Goal: Complete application form

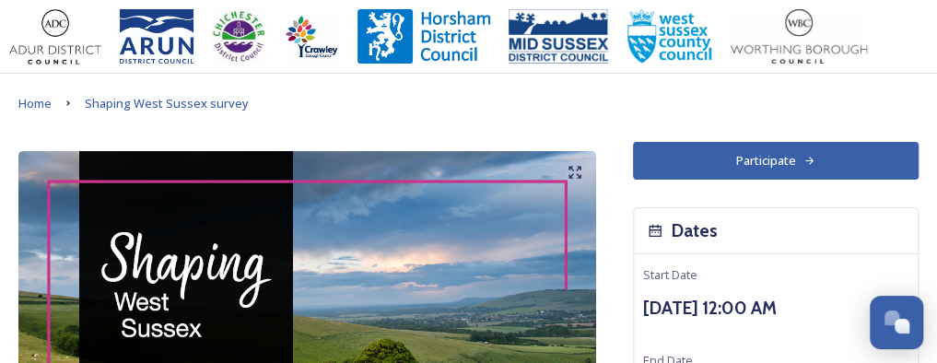
click at [755, 156] on button "Participate" at bounding box center [776, 161] width 286 height 38
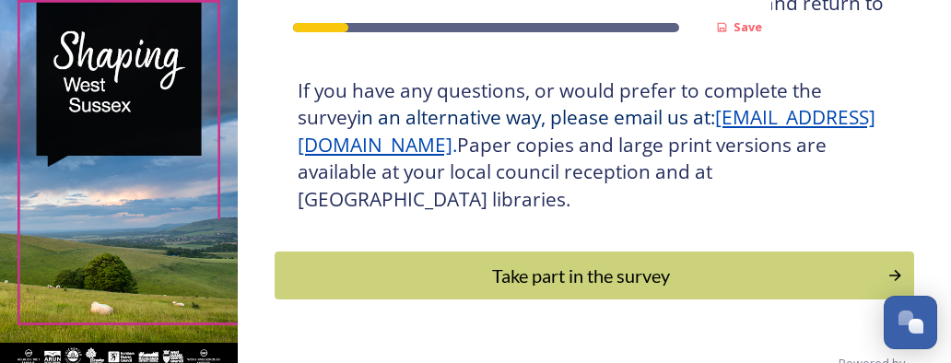
scroll to position [548, 0]
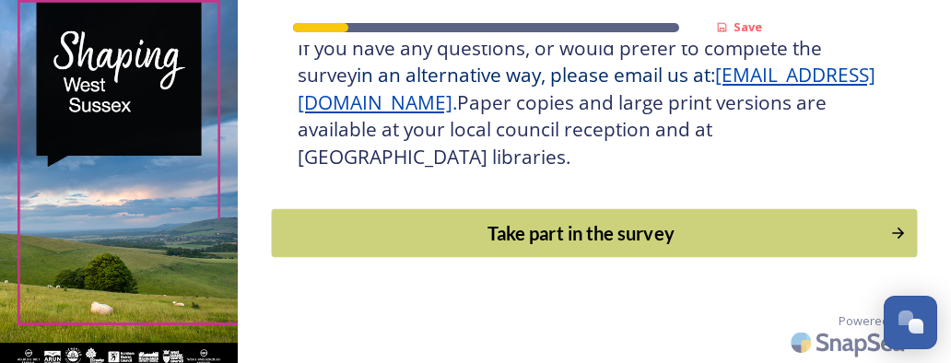
click at [757, 220] on div "Take part in the survey" at bounding box center [581, 233] width 598 height 28
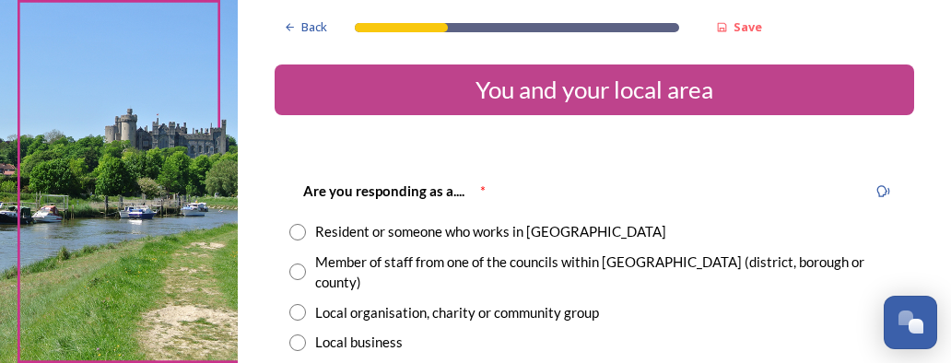
click at [293, 229] on input "radio" at bounding box center [297, 232] width 17 height 17
radio input "true"
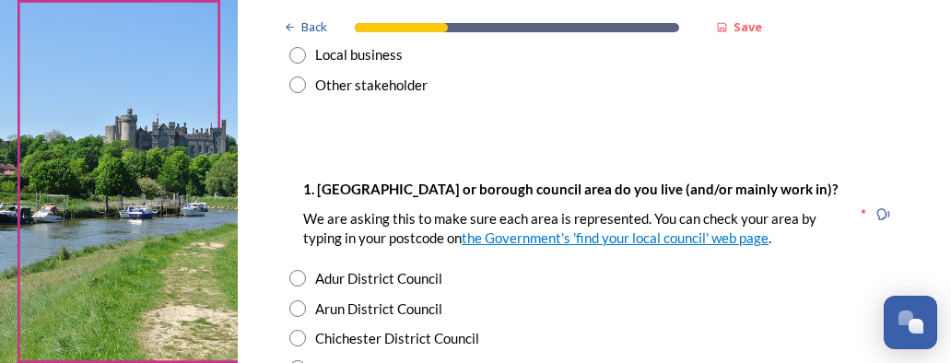
scroll to position [295, 0]
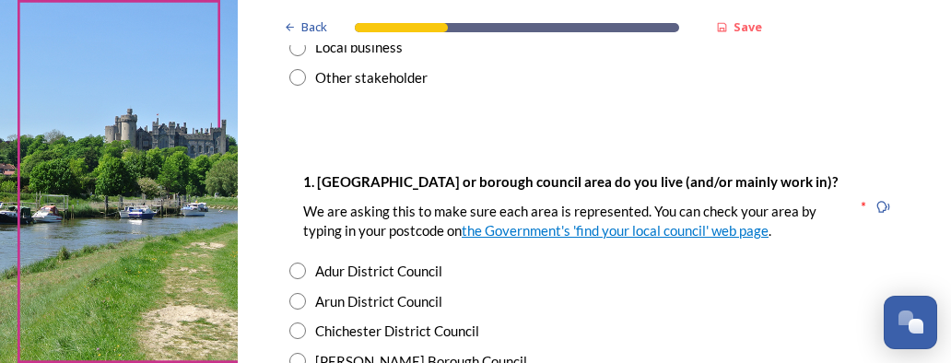
click at [298, 293] on input "radio" at bounding box center [297, 301] width 17 height 17
radio input "true"
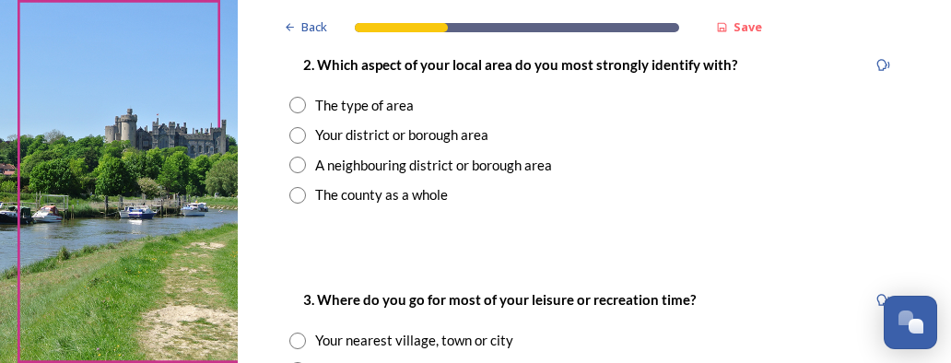
scroll to position [774, 0]
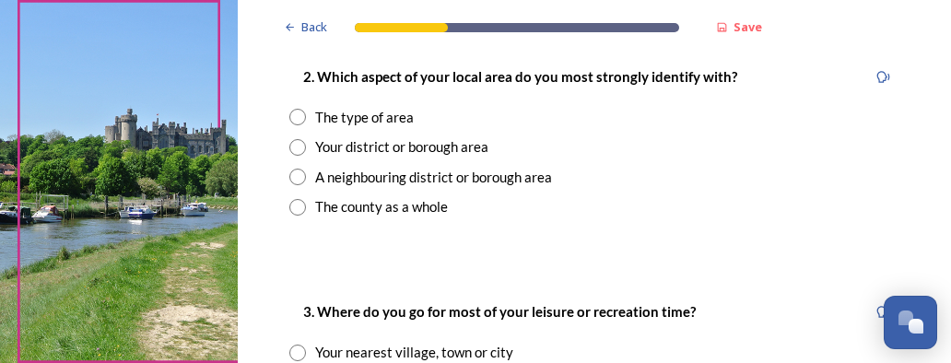
click at [293, 199] on input "radio" at bounding box center [297, 207] width 17 height 17
radio input "true"
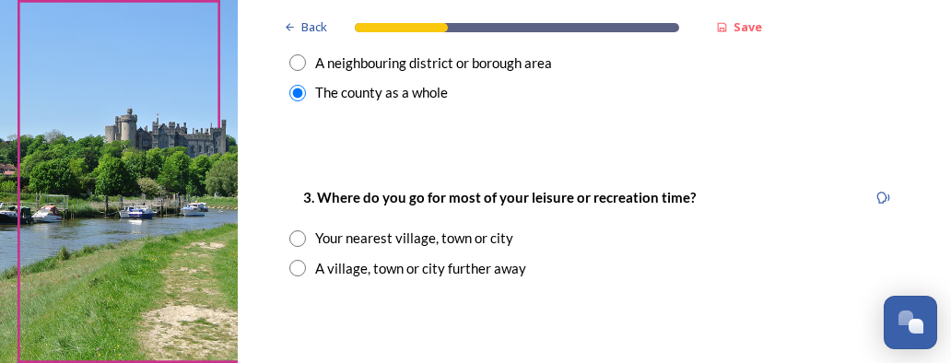
scroll to position [995, 0]
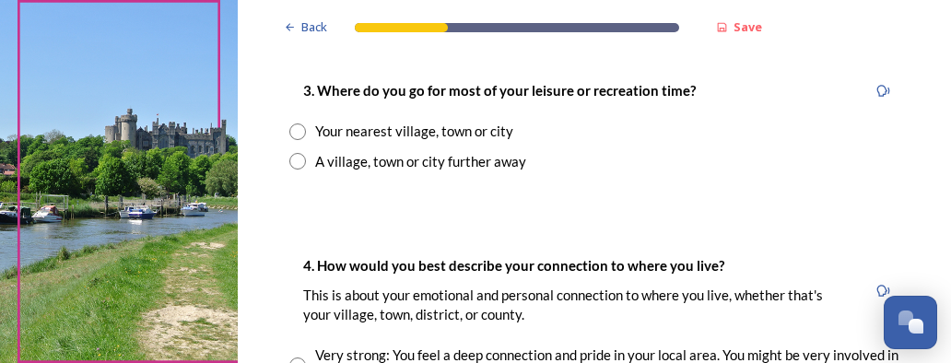
click at [297, 123] on input "radio" at bounding box center [297, 131] width 17 height 17
radio input "true"
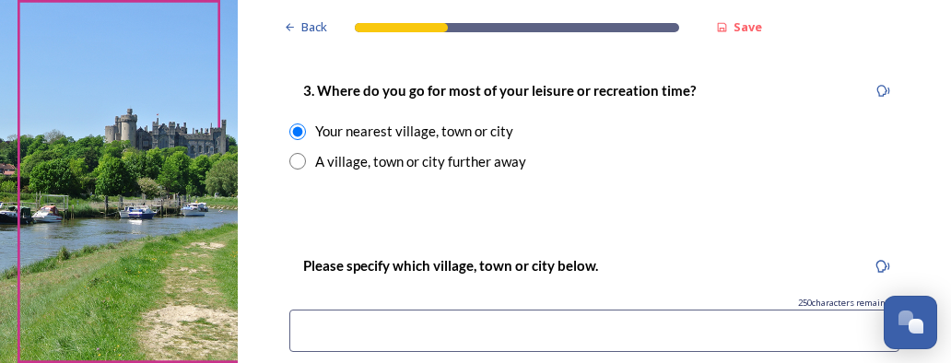
click at [305, 310] on input at bounding box center [594, 331] width 610 height 42
click at [356, 314] on input "Findon" at bounding box center [594, 331] width 610 height 42
click at [424, 310] on input "Findon Patching" at bounding box center [594, 331] width 610 height 42
click at [476, 311] on input "Findon Patching Clapham" at bounding box center [594, 331] width 610 height 42
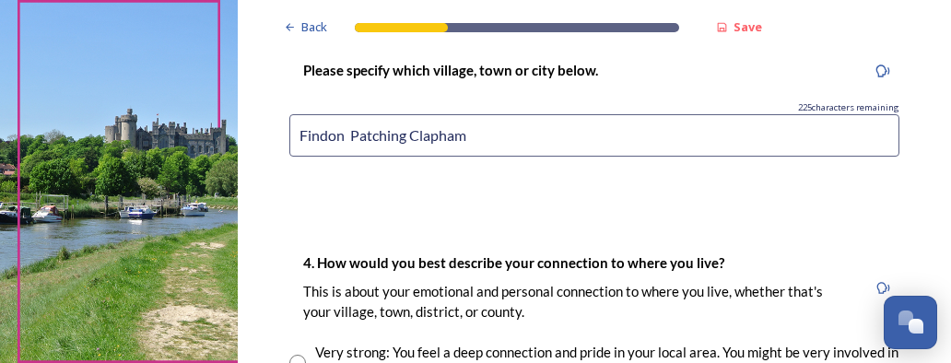
scroll to position [1290, 0]
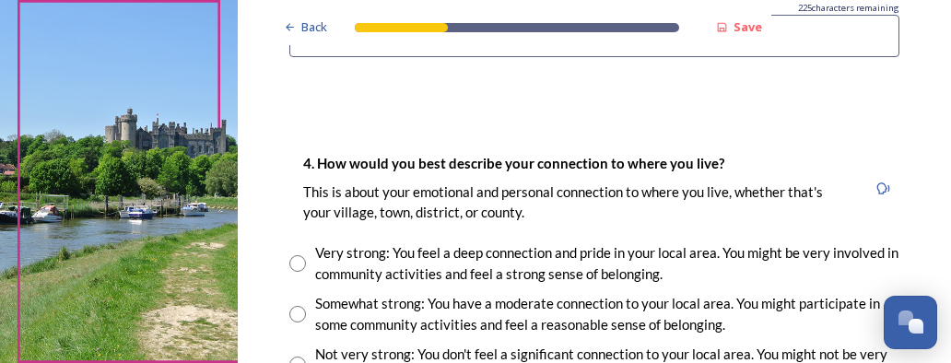
type input "Findon Patching Clapham"
click at [295, 255] on input "radio" at bounding box center [297, 263] width 17 height 17
radio input "true"
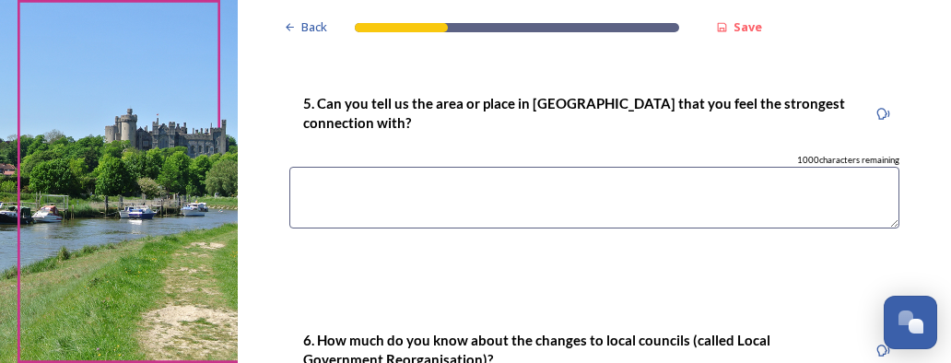
scroll to position [1695, 0]
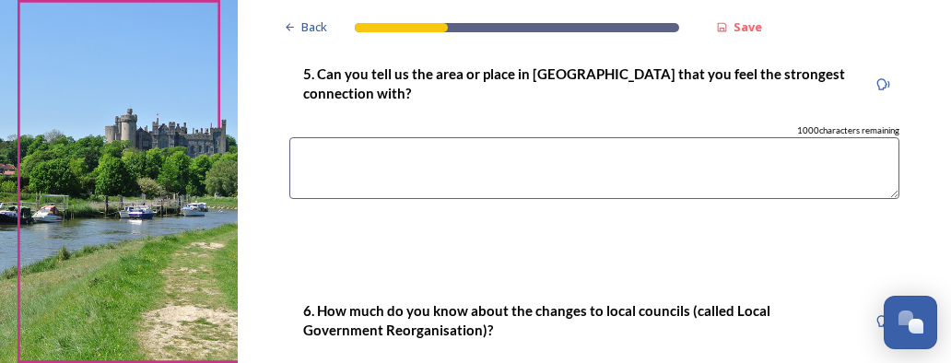
click at [321, 141] on textarea at bounding box center [594, 168] width 610 height 62
click at [369, 137] on textarea "The downs" at bounding box center [594, 168] width 610 height 62
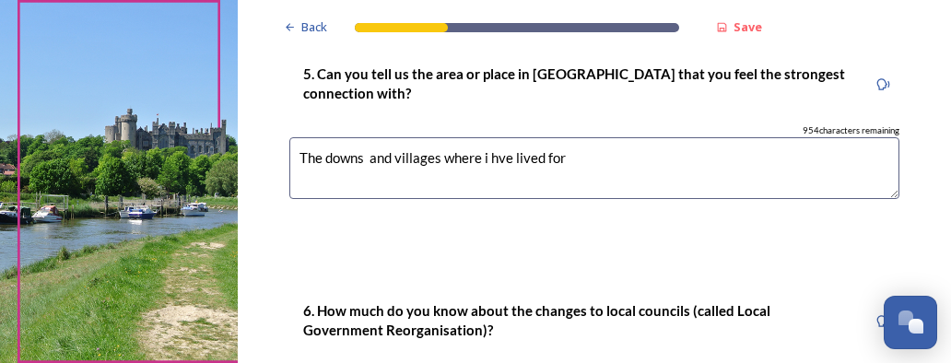
click at [510, 137] on textarea "The downs and villages where i hve lived for" at bounding box center [594, 168] width 610 height 62
click at [573, 139] on textarea "The downs and villages where i have lived for" at bounding box center [594, 168] width 610 height 62
click at [488, 139] on textarea "The downs and villages where i have lived for" at bounding box center [594, 168] width 610 height 62
click at [491, 137] on textarea "The downs and villages where [PERSON_NAME] lived for" at bounding box center [594, 168] width 610 height 62
click at [487, 137] on textarea "The downs and villages where have lived for" at bounding box center [594, 168] width 610 height 62
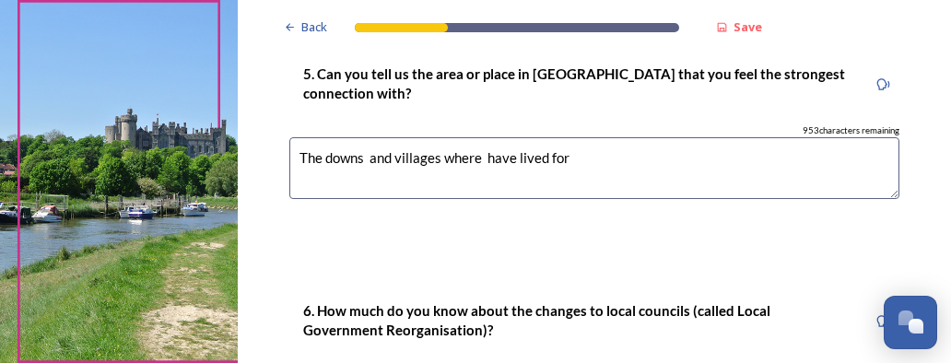
click at [483, 137] on textarea "The downs and villages where have lived for" at bounding box center [594, 168] width 610 height 62
click at [584, 137] on textarea "The downs and villages where I have lived for" at bounding box center [594, 168] width 610 height 62
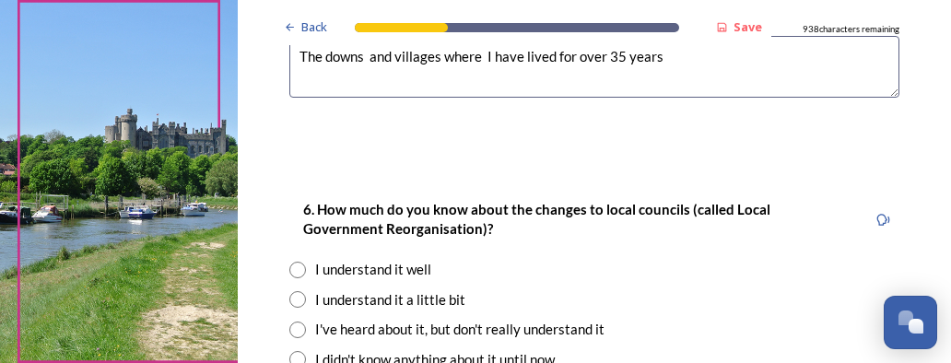
scroll to position [1806, 0]
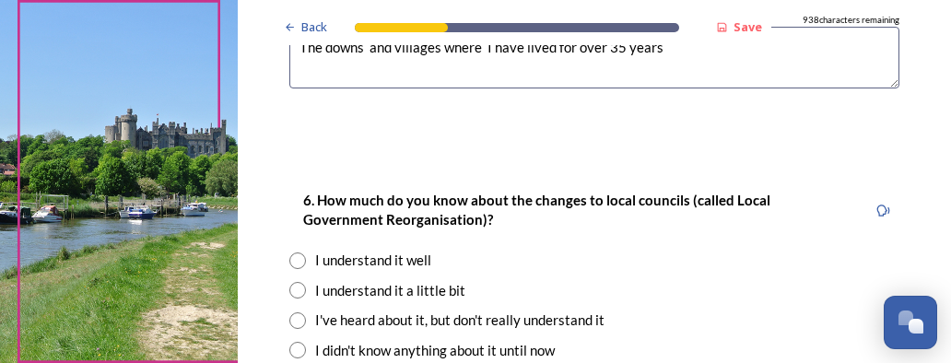
type textarea "The downs and villages where I have lived for over 35 years"
click at [295, 252] on input "radio" at bounding box center [297, 260] width 17 height 17
radio input "true"
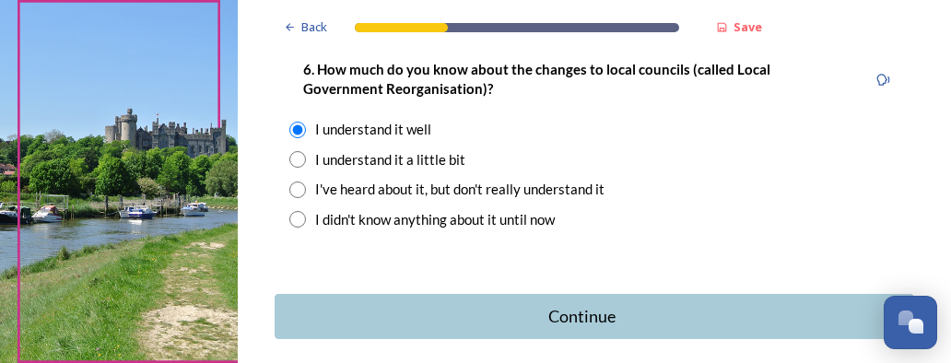
scroll to position [1998, 0]
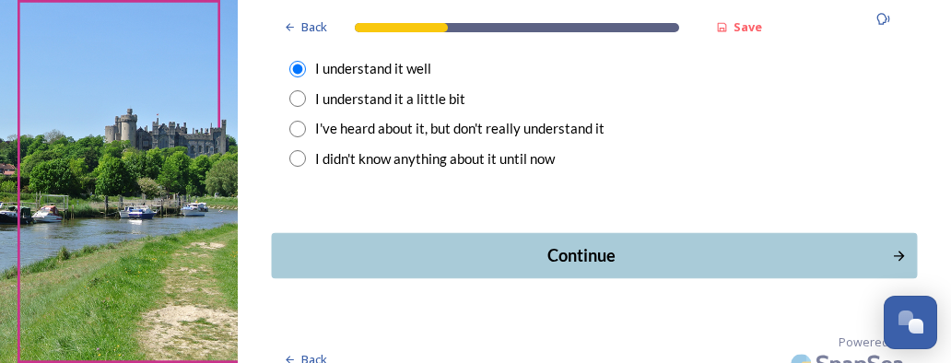
click at [608, 243] on div "Continue" at bounding box center [582, 255] width 600 height 25
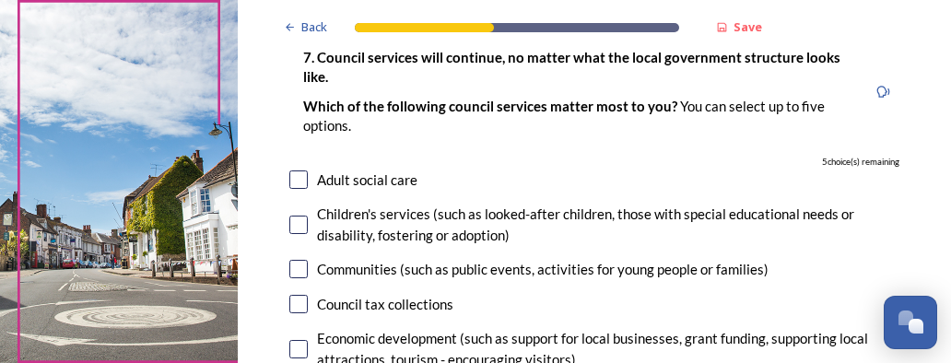
scroll to position [221, 0]
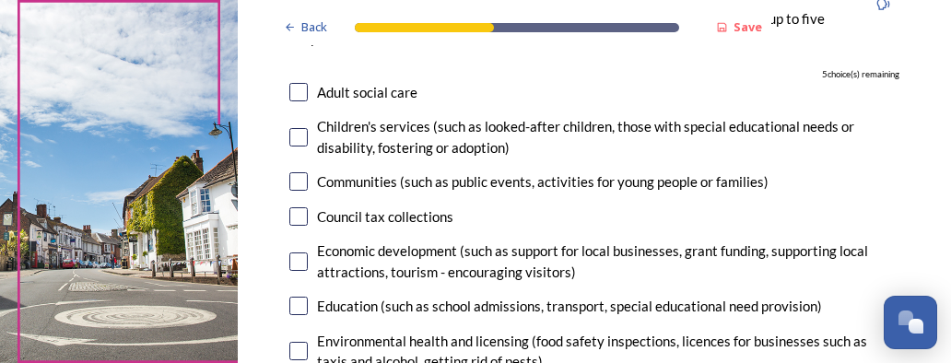
click at [299, 137] on input "checkbox" at bounding box center [298, 137] width 18 height 18
checkbox input "true"
click at [297, 255] on input "checkbox" at bounding box center [298, 261] width 18 height 18
checkbox input "true"
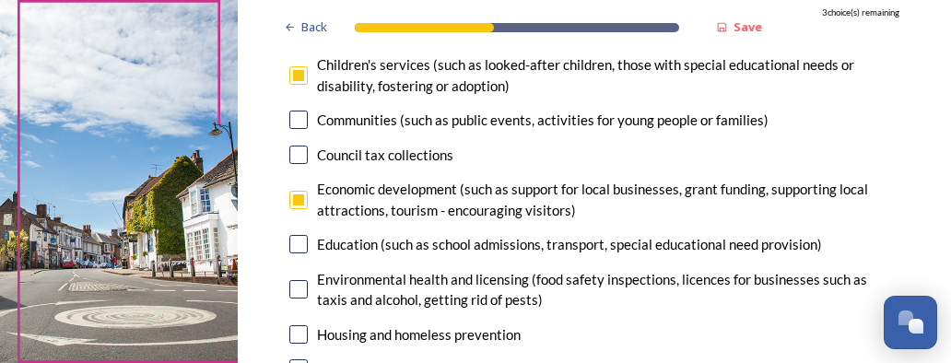
scroll to position [295, 0]
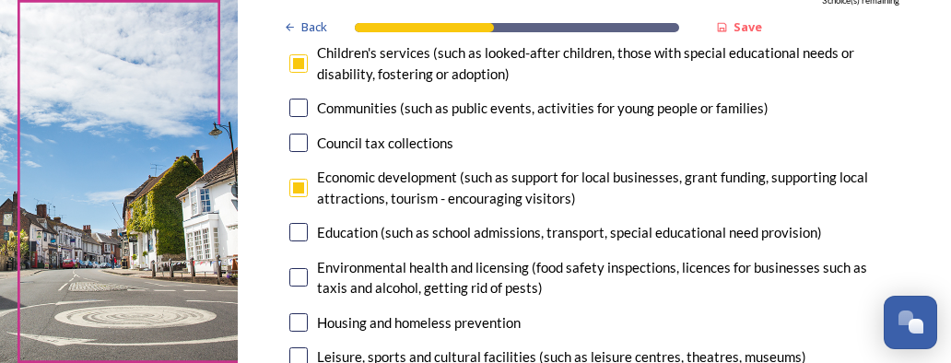
click at [304, 237] on input "checkbox" at bounding box center [298, 232] width 18 height 18
checkbox input "true"
click at [299, 282] on input "checkbox" at bounding box center [298, 277] width 18 height 18
checkbox input "true"
click at [297, 327] on input "checkbox" at bounding box center [298, 322] width 18 height 18
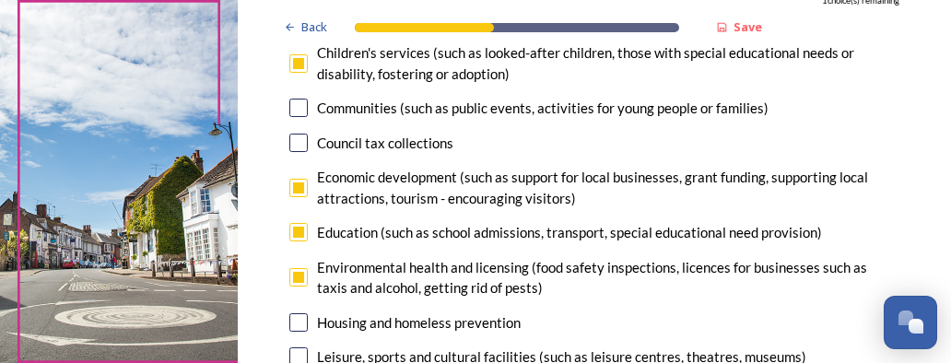
checkbox input "true"
click at [297, 60] on input "checkbox" at bounding box center [298, 63] width 18 height 18
checkbox input "false"
click at [299, 188] on input "checkbox" at bounding box center [298, 188] width 18 height 18
checkbox input "false"
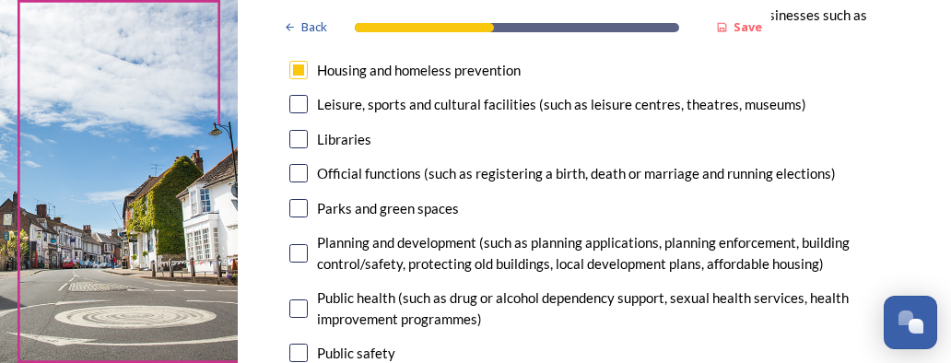
scroll to position [553, 0]
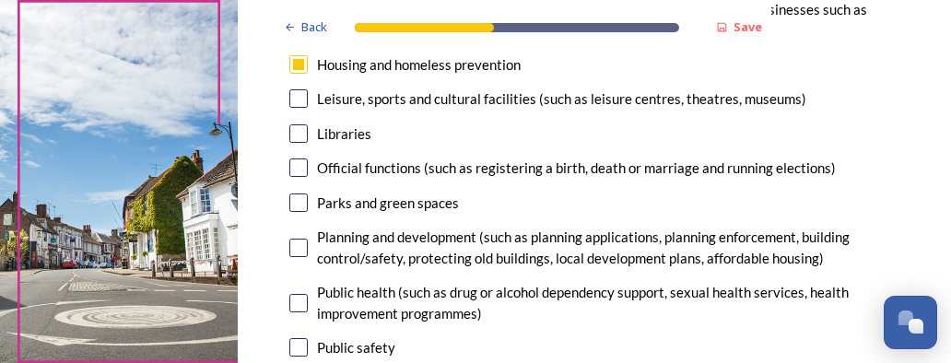
click at [297, 134] on input "checkbox" at bounding box center [298, 133] width 18 height 18
checkbox input "true"
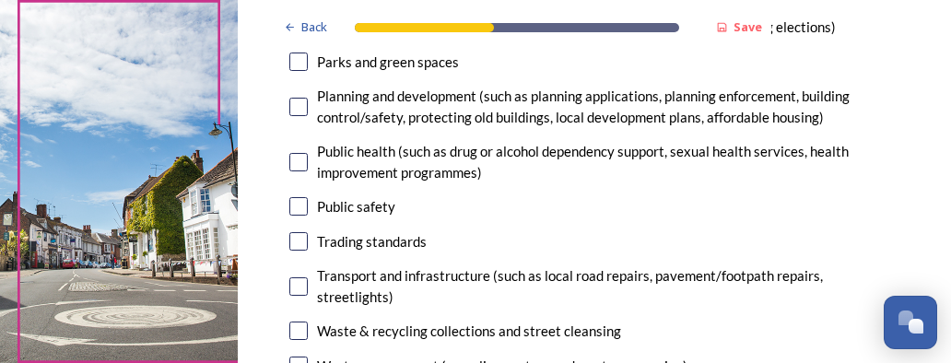
scroll to position [700, 0]
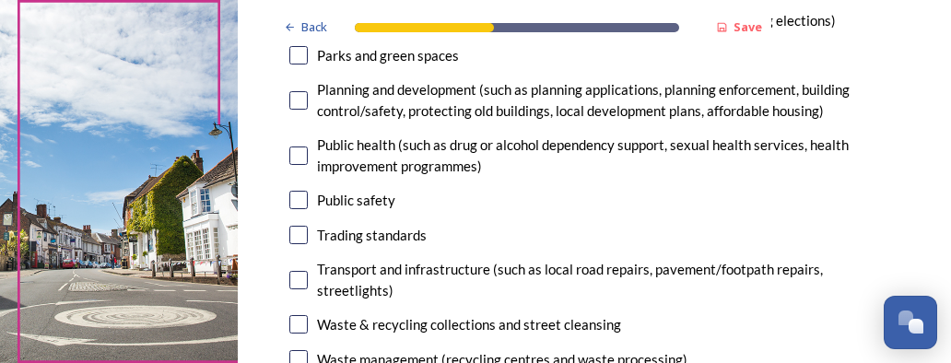
click at [298, 279] on input "checkbox" at bounding box center [298, 280] width 18 height 18
checkbox input "true"
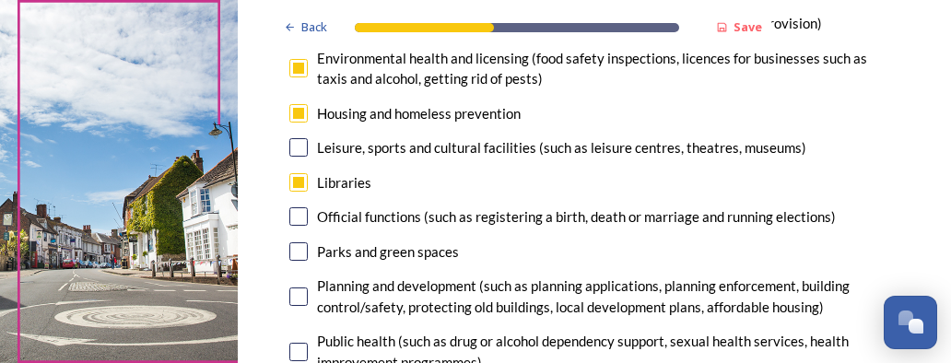
scroll to position [492, 0]
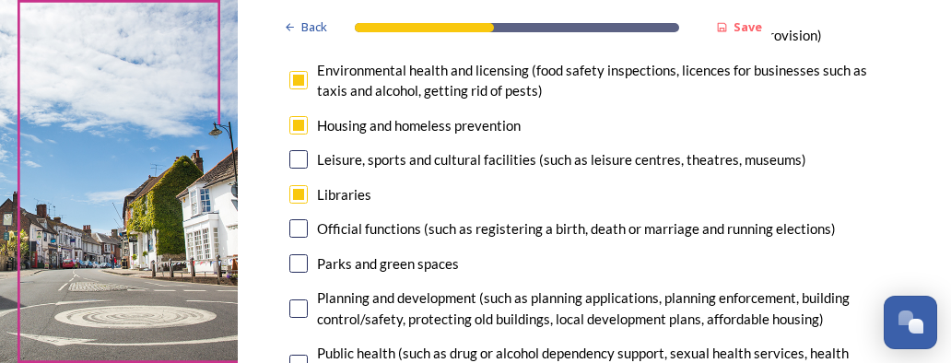
click at [299, 82] on input "checkbox" at bounding box center [298, 80] width 18 height 18
checkbox input "false"
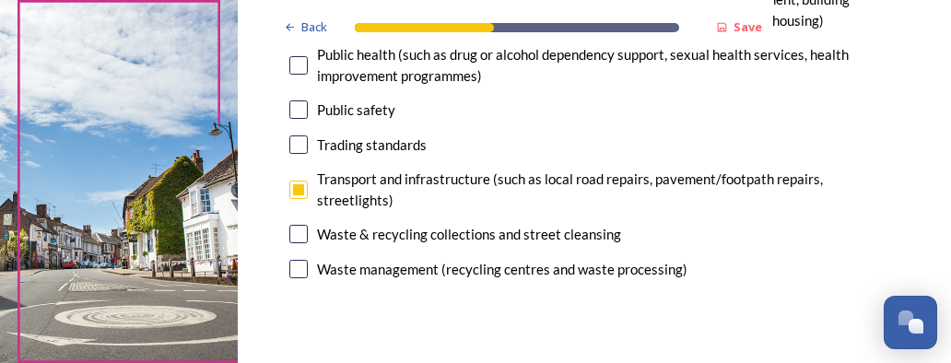
scroll to position [824, 0]
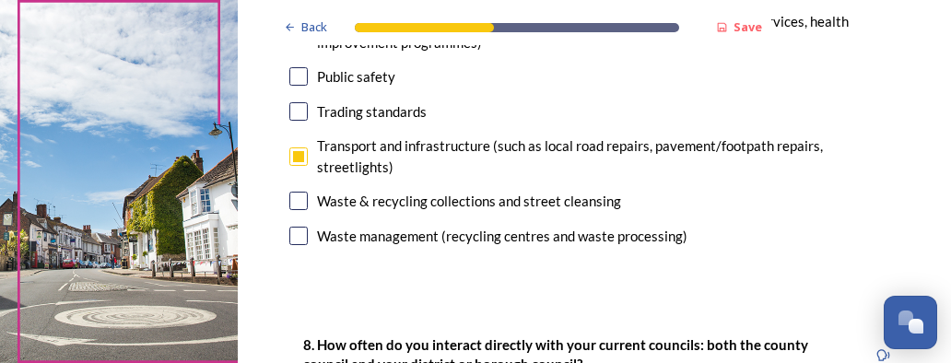
click at [293, 236] on input "checkbox" at bounding box center [298, 236] width 18 height 18
checkbox input "true"
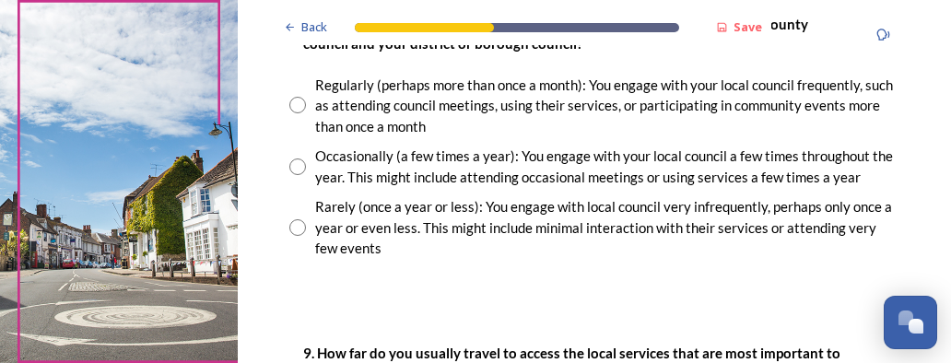
scroll to position [1192, 0]
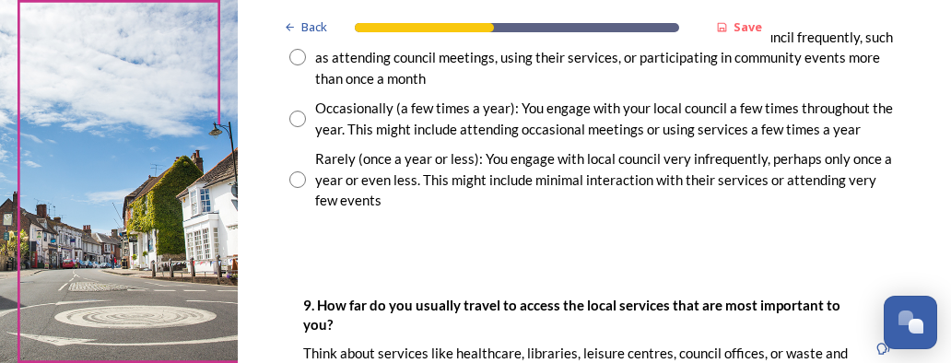
click at [293, 111] on input "radio" at bounding box center [297, 119] width 17 height 17
radio input "true"
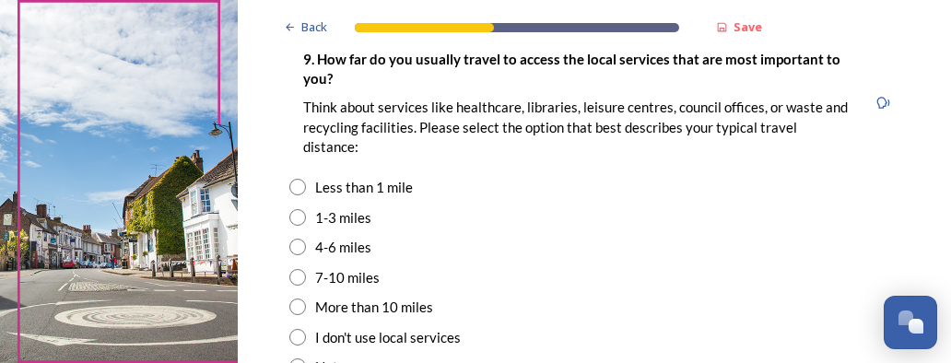
scroll to position [1450, 0]
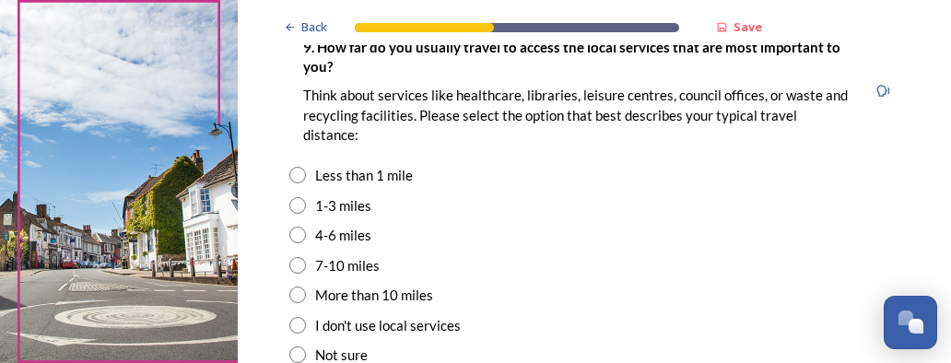
click at [297, 236] on input "radio" at bounding box center [297, 235] width 17 height 17
radio input "true"
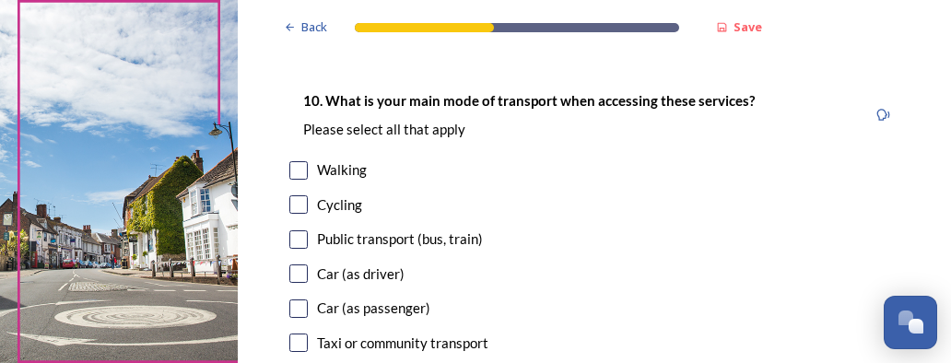
scroll to position [1893, 0]
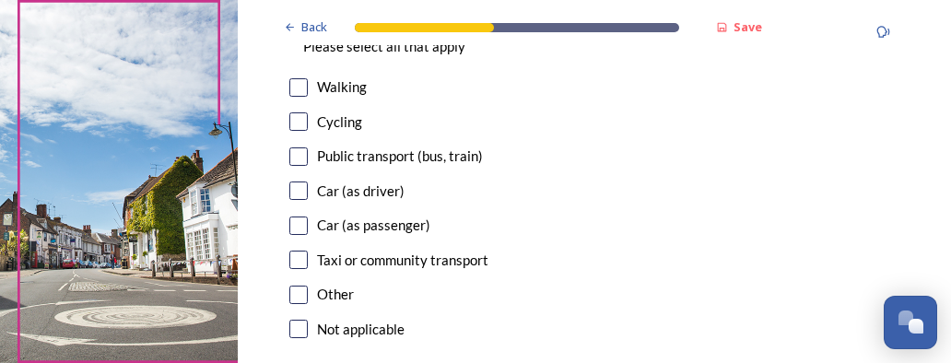
click at [295, 189] on input "checkbox" at bounding box center [298, 191] width 18 height 18
checkbox input "true"
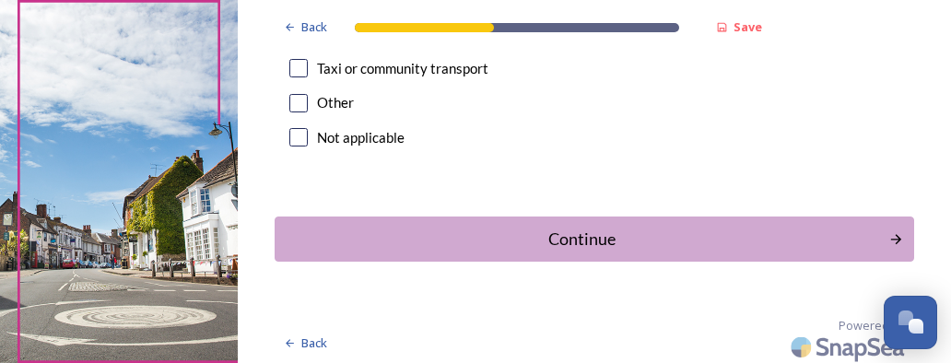
scroll to position [2089, 0]
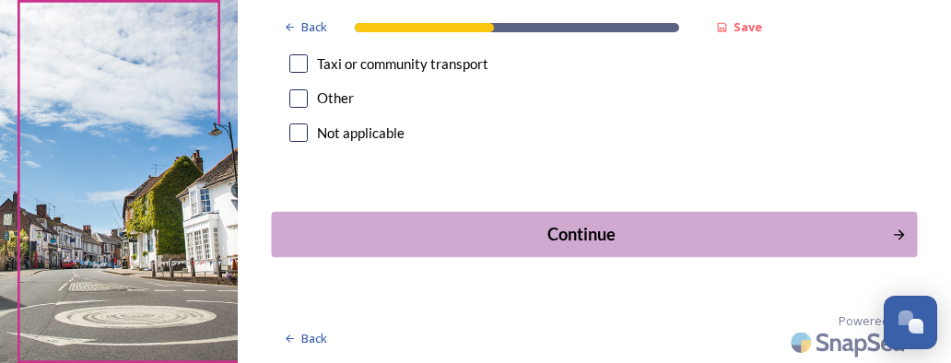
click at [598, 234] on div "Continue" at bounding box center [582, 234] width 600 height 25
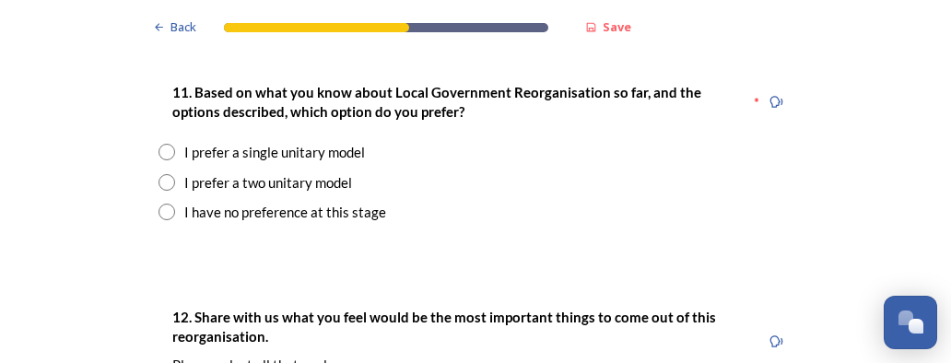
scroll to position [2506, 0]
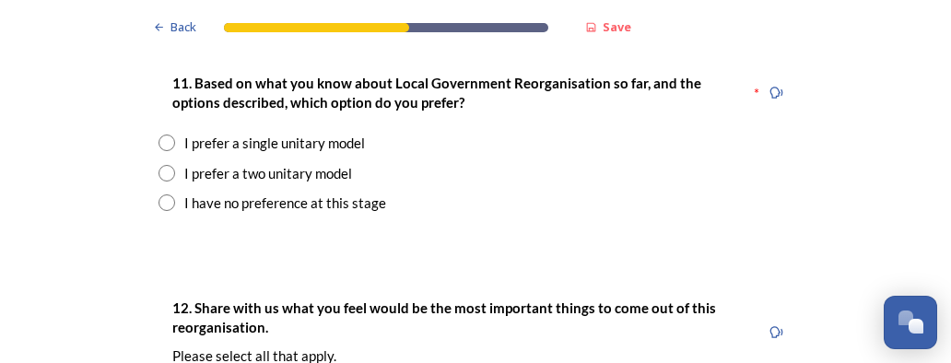
click at [158, 194] on input "radio" at bounding box center [166, 202] width 17 height 17
radio input "true"
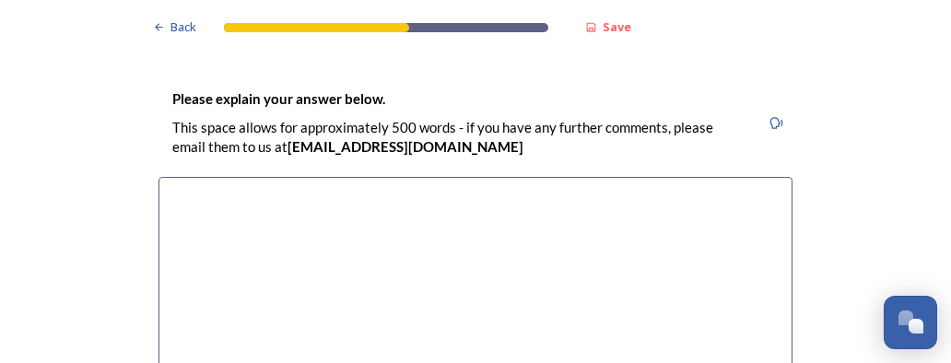
scroll to position [2727, 0]
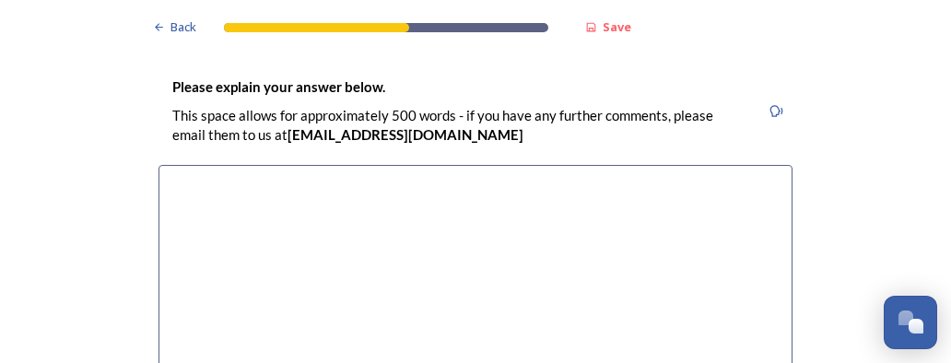
click at [182, 165] on textarea at bounding box center [475, 268] width 634 height 207
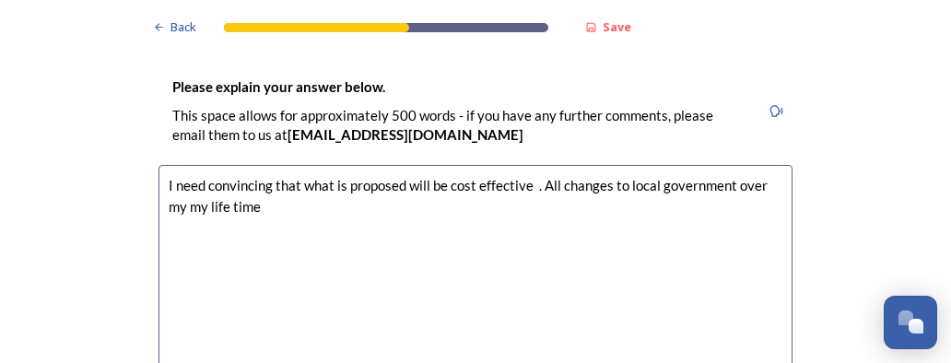
click at [179, 165] on textarea "I need convincing that what is proposed will be cost effective . All changes to…" at bounding box center [475, 268] width 634 height 207
click at [240, 165] on textarea "I need convincing that what is proposed will be cost effective . All changes to…" at bounding box center [475, 268] width 634 height 207
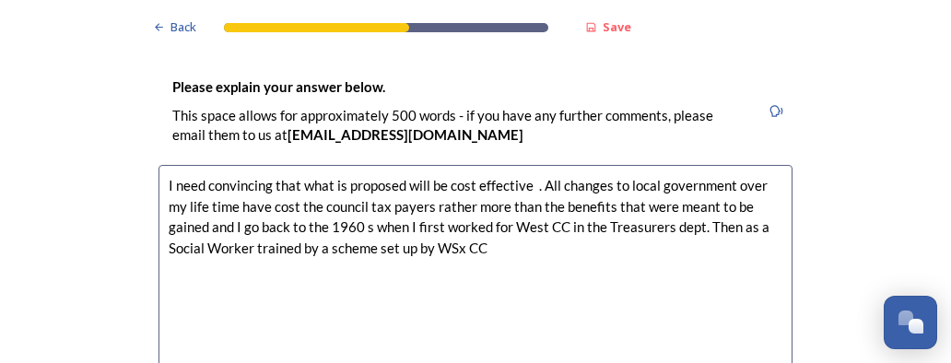
click at [482, 194] on textarea "I need convincing that what is proposed will be cost effective . All changes to…" at bounding box center [475, 268] width 634 height 207
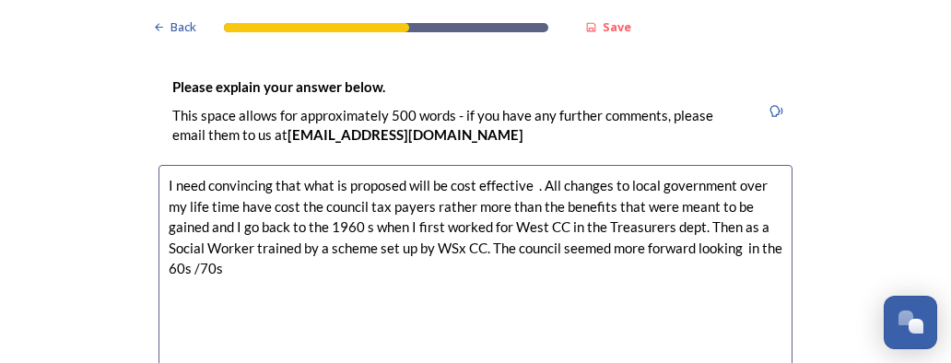
click at [223, 216] on textarea "I need convincing that what is proposed will be cost effective . All changes to…" at bounding box center [475, 268] width 634 height 207
click at [227, 213] on textarea "I need convincing that what is proposed will be cost effective . All changes to…" at bounding box center [475, 268] width 634 height 207
click at [343, 219] on textarea "I need convincing that what is proposed will be cost effective . All changes to…" at bounding box center [475, 268] width 634 height 207
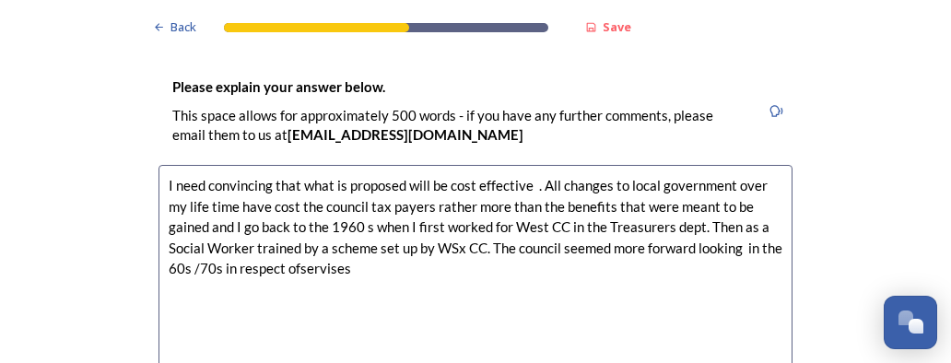
click at [343, 220] on textarea "I need convincing that what is proposed will be cost effective . All changes to…" at bounding box center [475, 268] width 634 height 207
click at [345, 217] on textarea "I need convincing that what is proposed will be cost effective . All changes to…" at bounding box center [475, 268] width 634 height 207
click at [358, 217] on textarea "I need convincing that what is proposed will be cost effective . All changes to…" at bounding box center [475, 268] width 634 height 207
click at [416, 217] on textarea "I need convincing that what is proposed will be cost effective . All changes to…" at bounding box center [475, 268] width 634 height 207
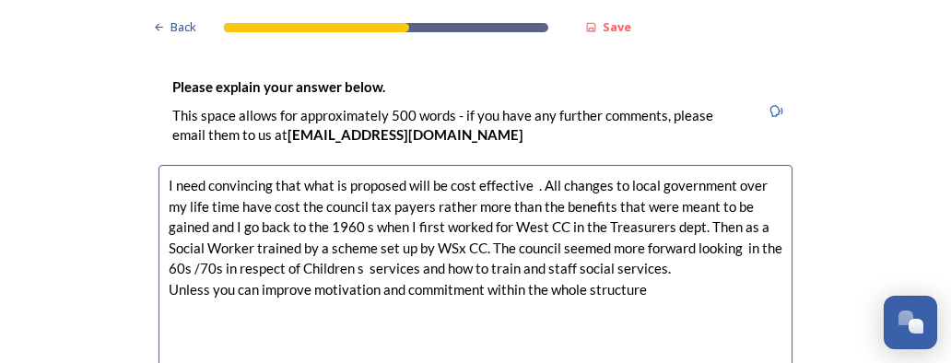
click at [580, 238] on textarea "I need convincing that what is proposed will be cost effective . All changes to…" at bounding box center [475, 268] width 634 height 207
click at [693, 235] on textarea "I need convincing that what is proposed will be cost effective . All changes to…" at bounding box center [475, 268] width 634 height 207
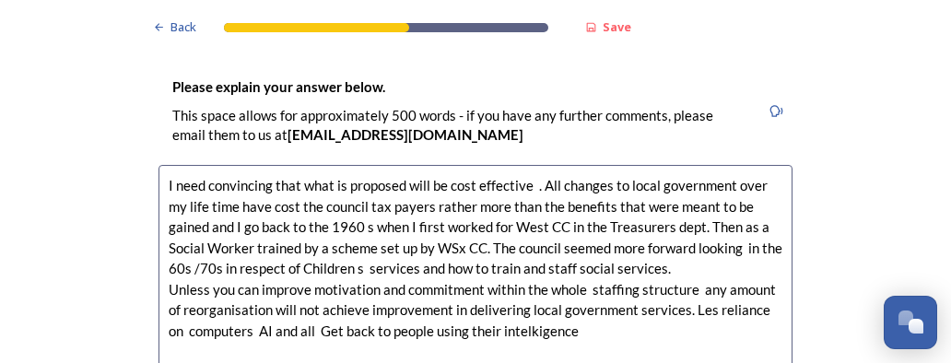
click at [506, 276] on textarea "I need convincing that what is proposed will be cost effective . All changes to…" at bounding box center [475, 268] width 634 height 207
click at [549, 283] on textarea "I need convincing that what is proposed will be cost effective . All changes to…" at bounding box center [475, 268] width 634 height 207
click at [631, 282] on textarea "I need convincing that what is proposed will be cost effective . All changes to…" at bounding box center [475, 268] width 634 height 207
click at [744, 278] on textarea "I need convincing that what is proposed will be cost effective . All changes to…" at bounding box center [475, 268] width 634 height 207
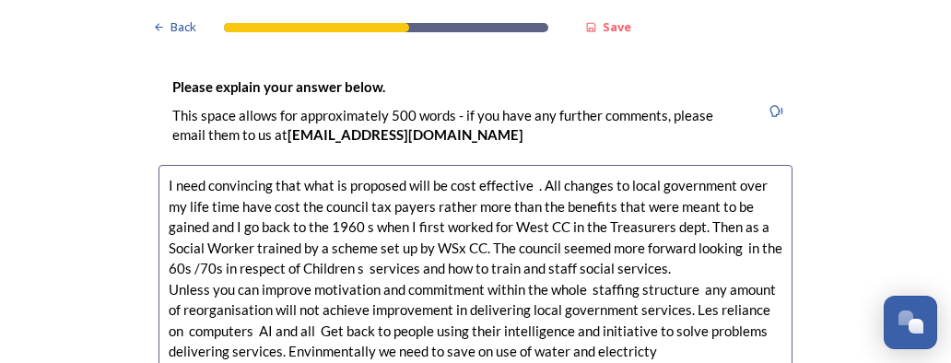
click at [305, 295] on textarea "I need convincing that what is proposed will be cost effective . All changes to…" at bounding box center [475, 268] width 634 height 207
click at [644, 300] on textarea "I need convincing that what is proposed will be cost effective . All changes to…" at bounding box center [475, 268] width 634 height 207
click at [669, 298] on textarea "I need convincing that what is proposed will be cost effective . All changes to…" at bounding box center [475, 268] width 634 height 207
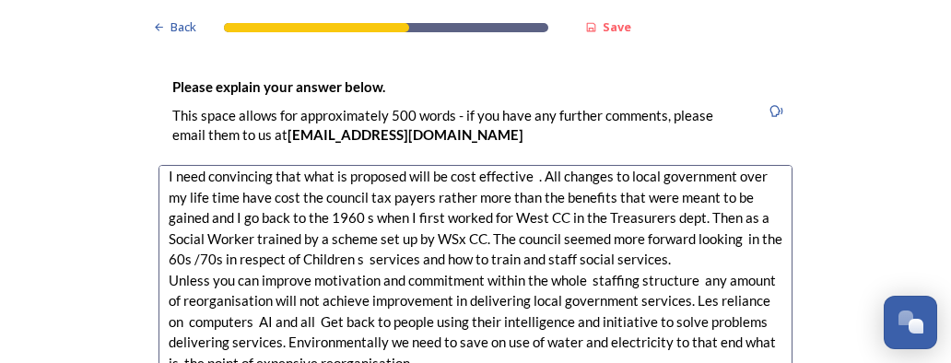
click at [494, 305] on textarea "I need convincing that what is proposed will be cost effective . All changes to…" at bounding box center [475, 268] width 634 height 207
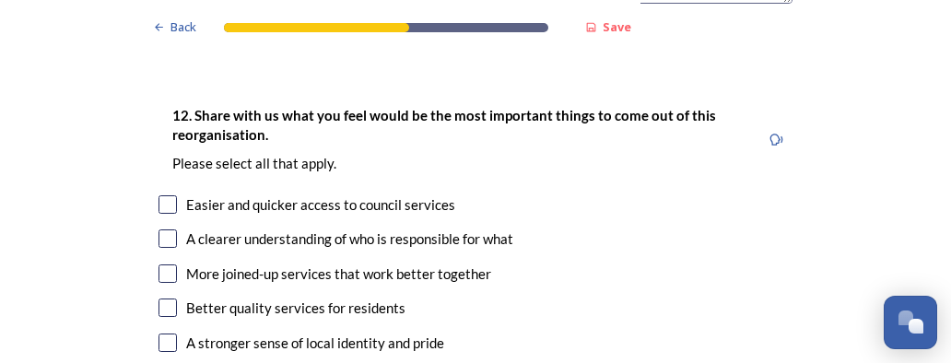
scroll to position [3083, 0]
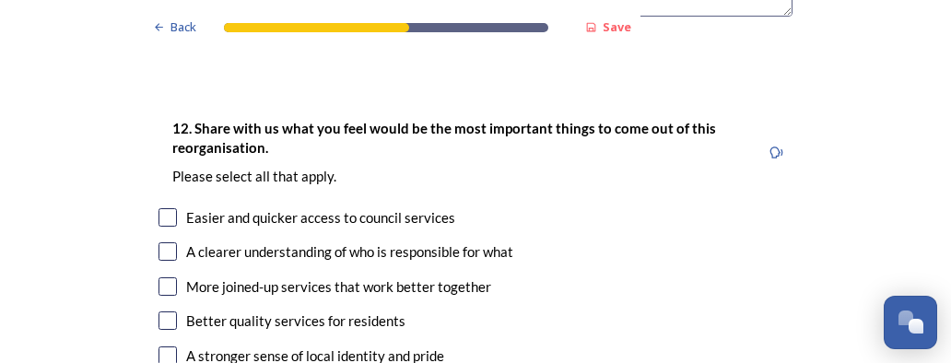
type textarea "I need convincing that what is proposed will be cost effective . All changes to…"
click at [158, 277] on input "checkbox" at bounding box center [167, 286] width 18 height 18
checkbox input "true"
click at [160, 311] on input "checkbox" at bounding box center [167, 320] width 18 height 18
checkbox input "true"
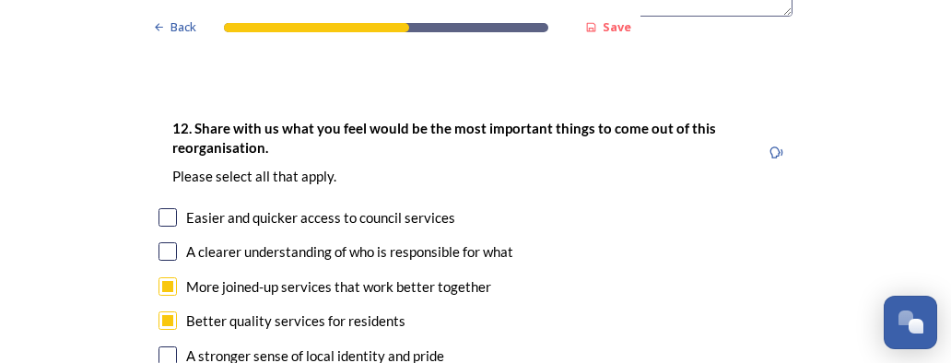
checkbox input "true"
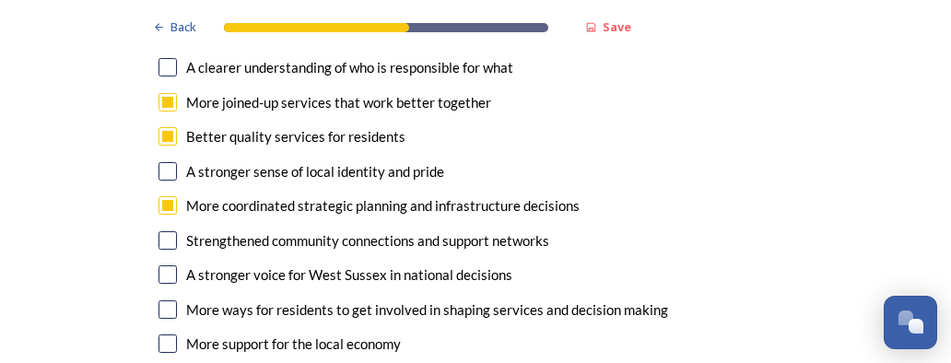
scroll to position [3304, 0]
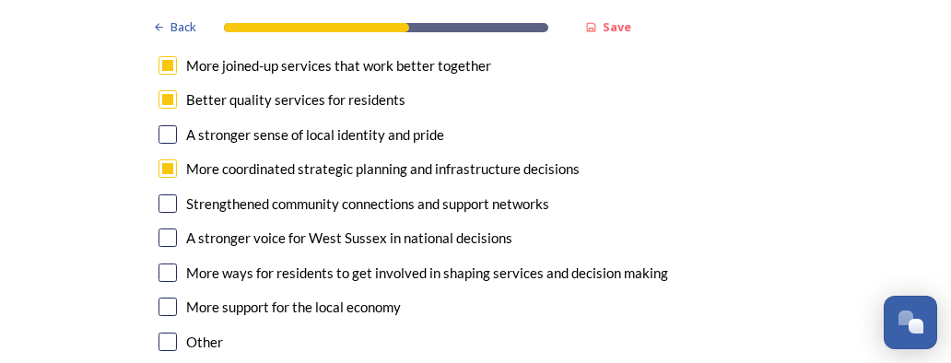
click at [160, 229] on input "checkbox" at bounding box center [167, 238] width 18 height 18
checkbox input "true"
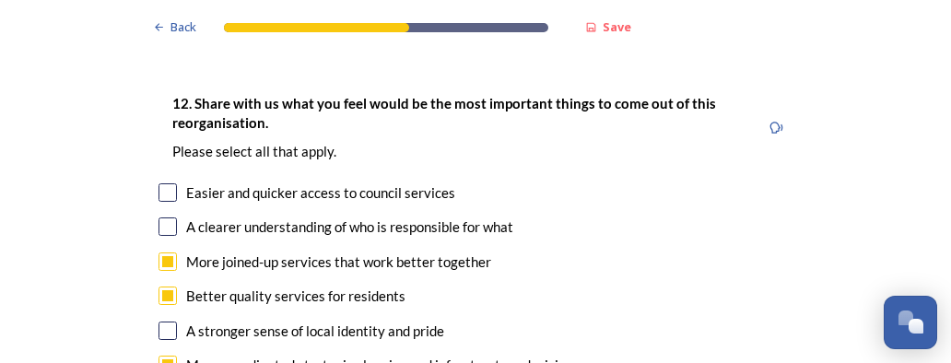
scroll to position [3071, 0]
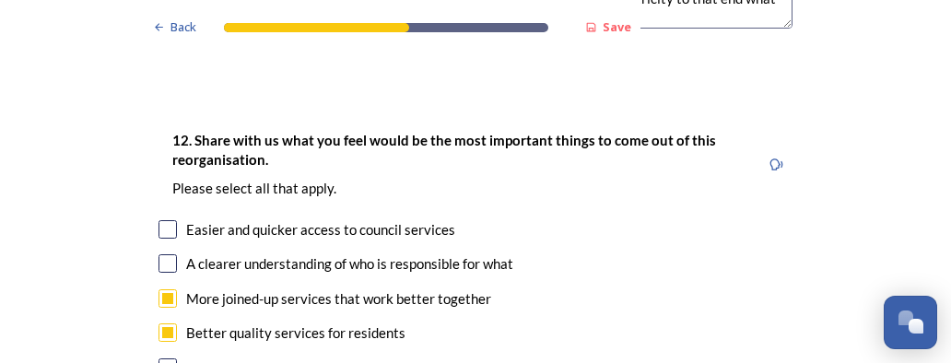
click at [569, 322] on div "Better quality services for residents" at bounding box center [475, 332] width 634 height 21
checkbox input "false"
click at [160, 220] on input "checkbox" at bounding box center [167, 229] width 18 height 18
checkbox input "true"
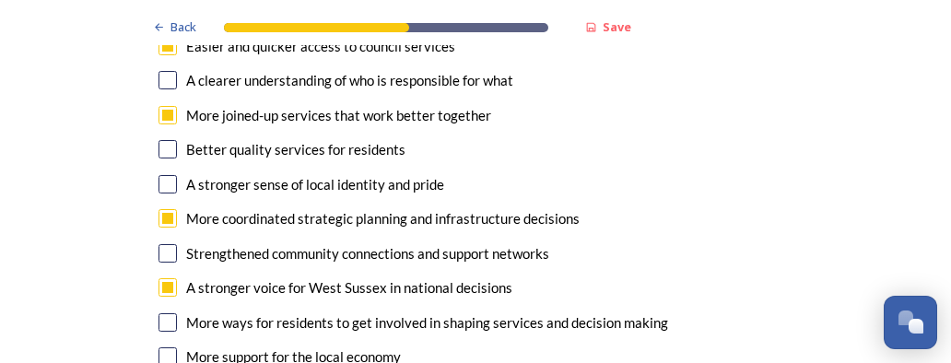
scroll to position [3255, 0]
click at [161, 139] on input "checkbox" at bounding box center [167, 148] width 18 height 18
checkbox input "true"
click at [159, 174] on input "checkbox" at bounding box center [167, 183] width 18 height 18
checkbox input "true"
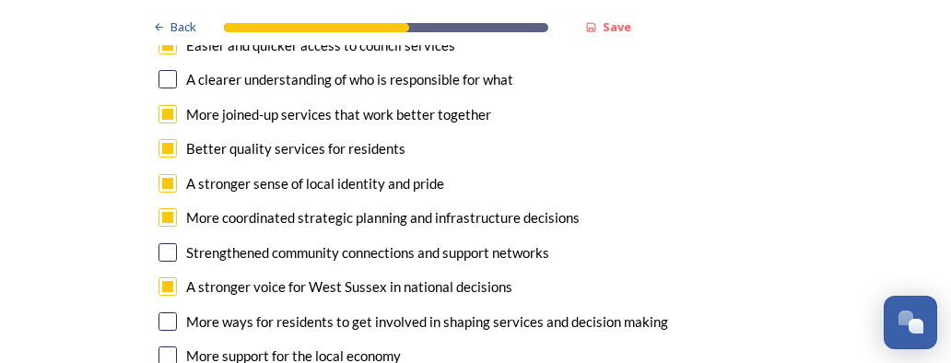
click at [159, 243] on input "checkbox" at bounding box center [167, 252] width 18 height 18
checkbox input "true"
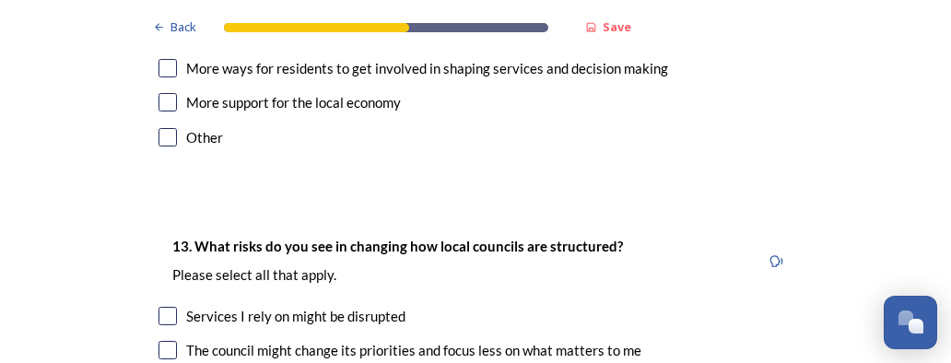
scroll to position [3624, 0]
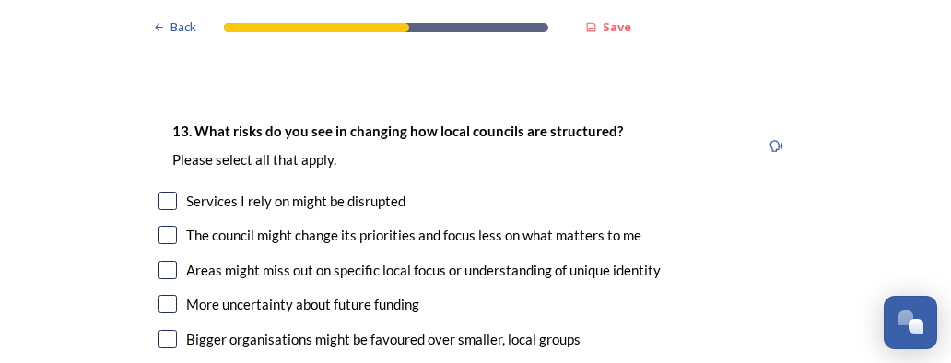
click at [161, 261] on input "checkbox" at bounding box center [167, 270] width 18 height 18
click at [158, 261] on input "checkbox" at bounding box center [167, 270] width 18 height 18
checkbox input "true"
click at [160, 295] on input "checkbox" at bounding box center [167, 304] width 18 height 18
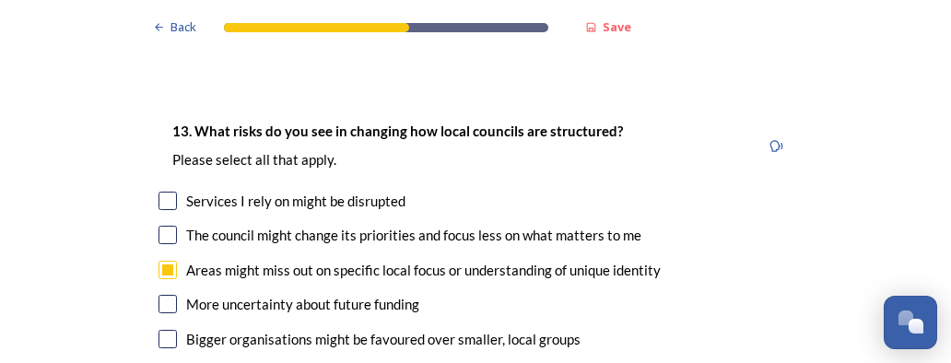
checkbox input "true"
click at [158, 330] on input "checkbox" at bounding box center [167, 339] width 18 height 18
checkbox input "true"
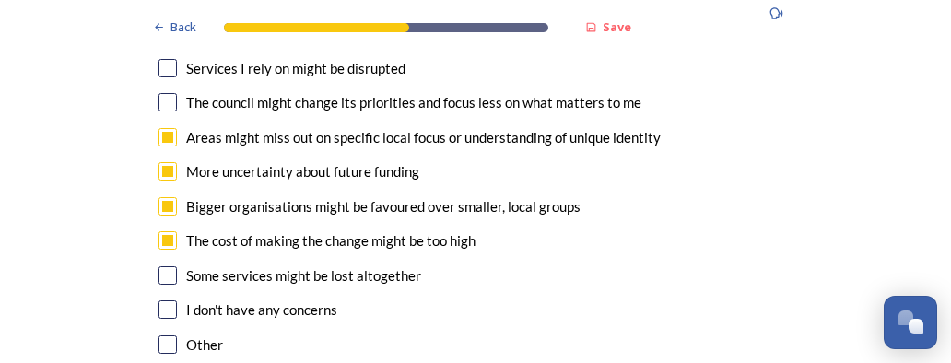
scroll to position [3771, 0]
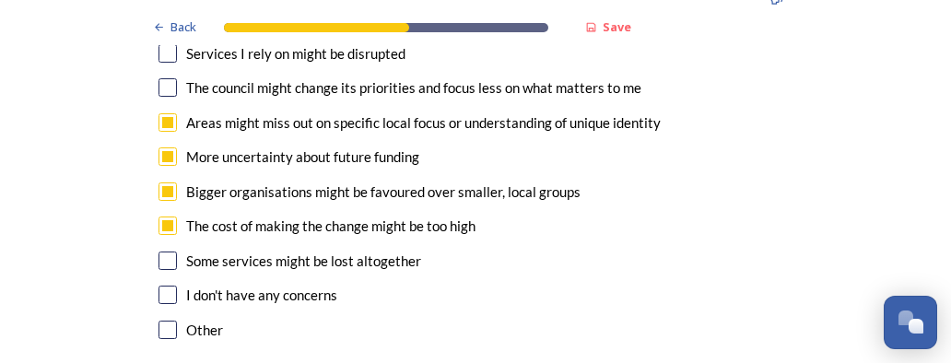
click at [160, 252] on input "checkbox" at bounding box center [167, 261] width 18 height 18
checkbox input "true"
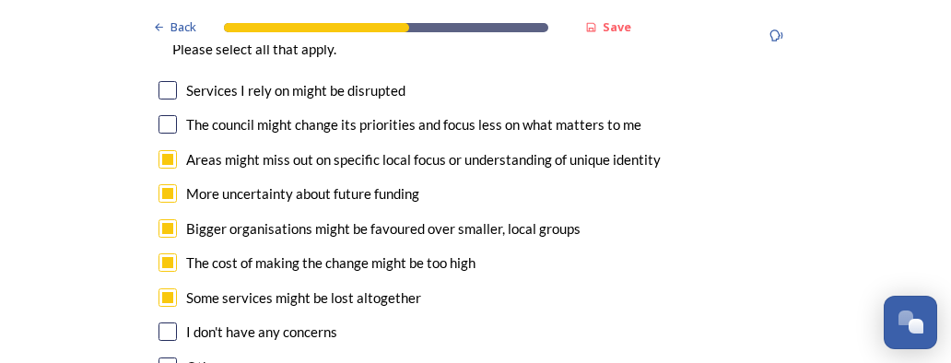
scroll to position [3624, 0]
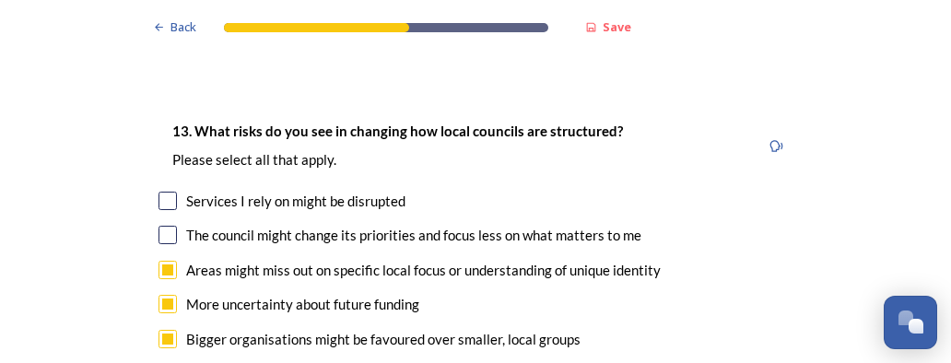
click at [158, 192] on input "checkbox" at bounding box center [167, 201] width 18 height 18
checkbox input "true"
click at [158, 226] on input "checkbox" at bounding box center [167, 235] width 18 height 18
checkbox input "true"
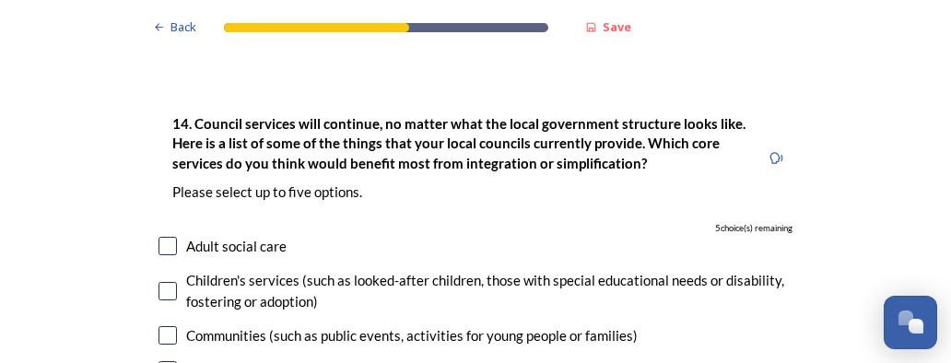
scroll to position [4103, 0]
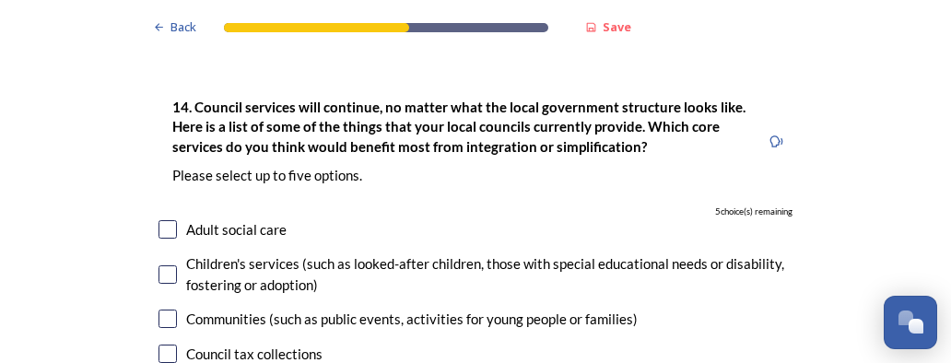
click at [162, 220] on input "checkbox" at bounding box center [167, 229] width 18 height 18
checkbox input "true"
click at [160, 265] on input "checkbox" at bounding box center [167, 274] width 18 height 18
checkbox input "true"
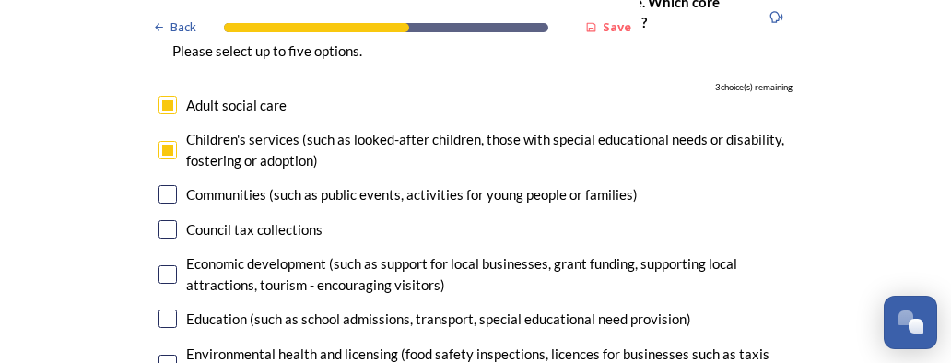
scroll to position [4251, 0]
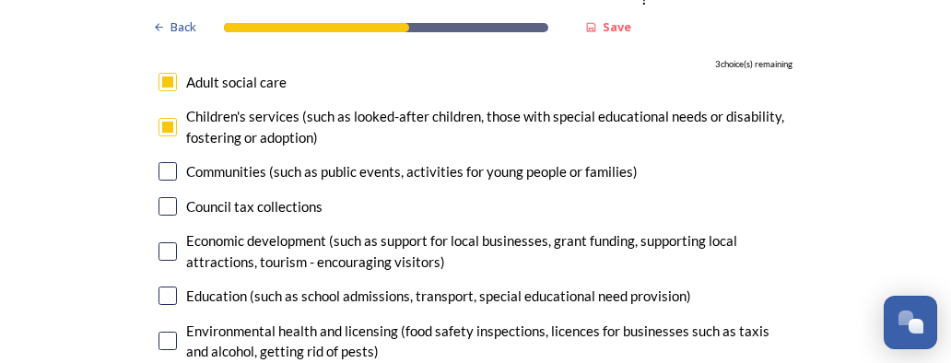
click at [158, 287] on input "checkbox" at bounding box center [167, 296] width 18 height 18
checkbox input "true"
click at [159, 332] on input "checkbox" at bounding box center [167, 341] width 18 height 18
checkbox input "true"
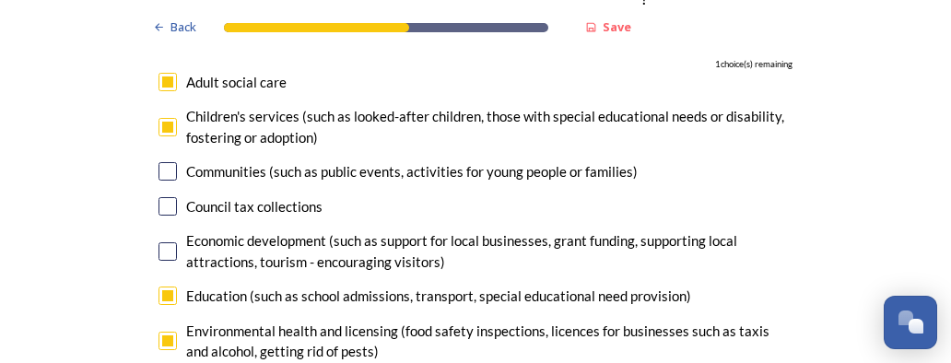
checkbox input "true"
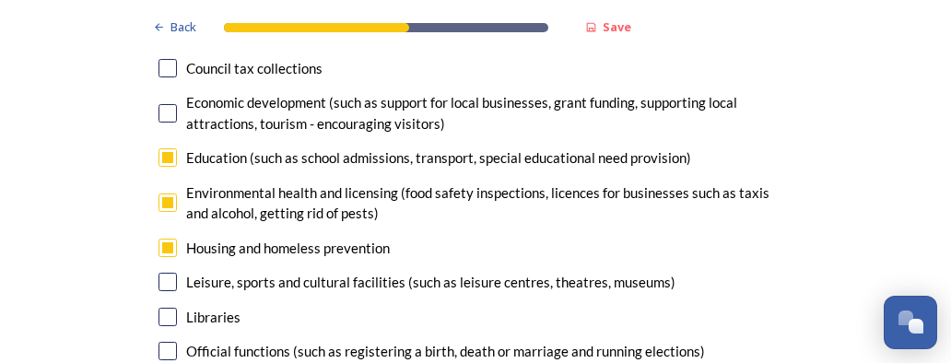
scroll to position [4509, 0]
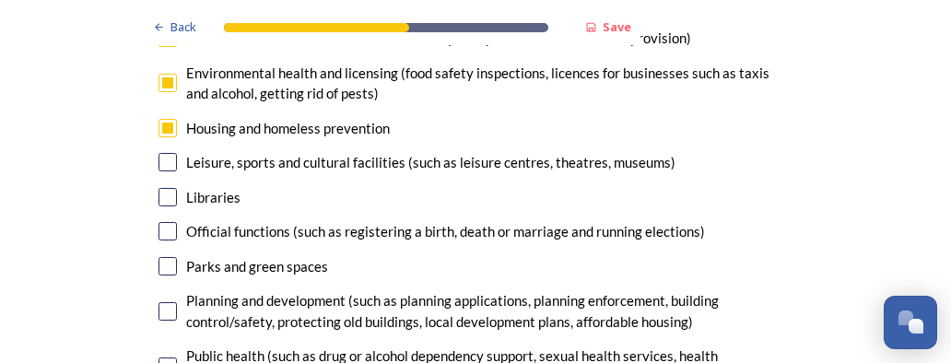
click at [158, 188] on input "checkbox" at bounding box center [167, 197] width 18 height 18
click at [160, 188] on input "checkbox" at bounding box center [167, 197] width 18 height 18
checkbox input "false"
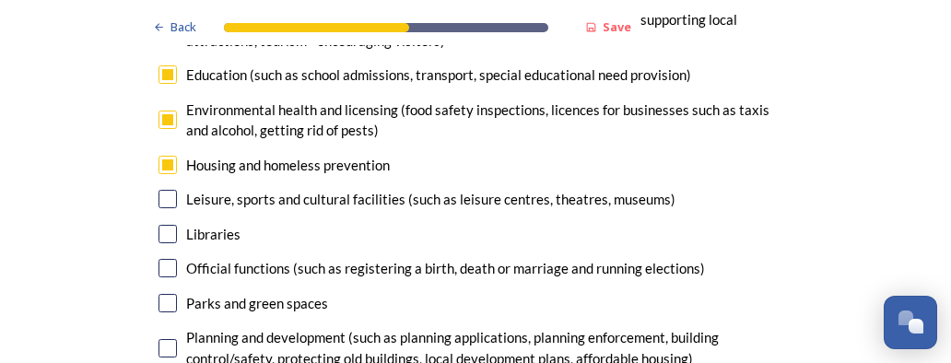
scroll to position [4399, 0]
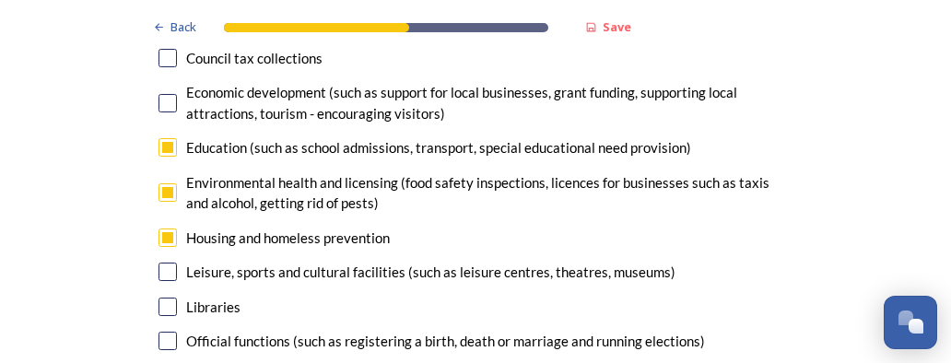
click at [676, 82] on div "Economic development (such as support for local businesses, grant funding, supp…" at bounding box center [489, 102] width 606 height 41
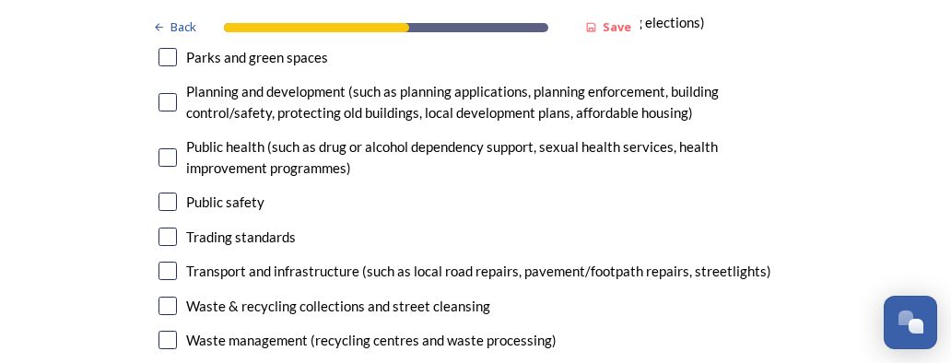
scroll to position [4731, 0]
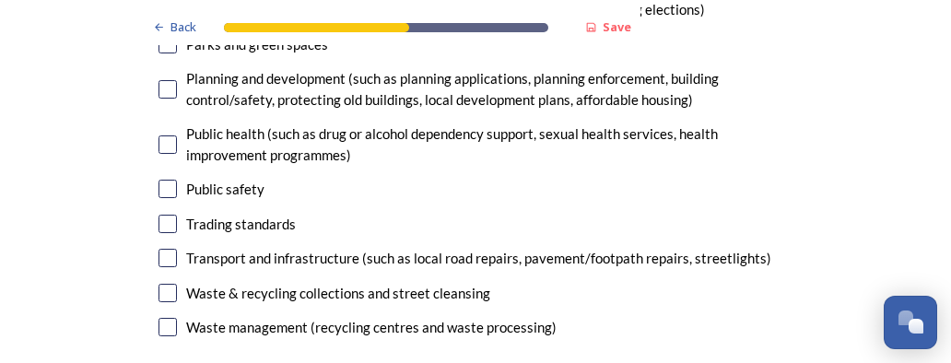
click at [158, 249] on input "checkbox" at bounding box center [167, 258] width 18 height 18
checkbox input "false"
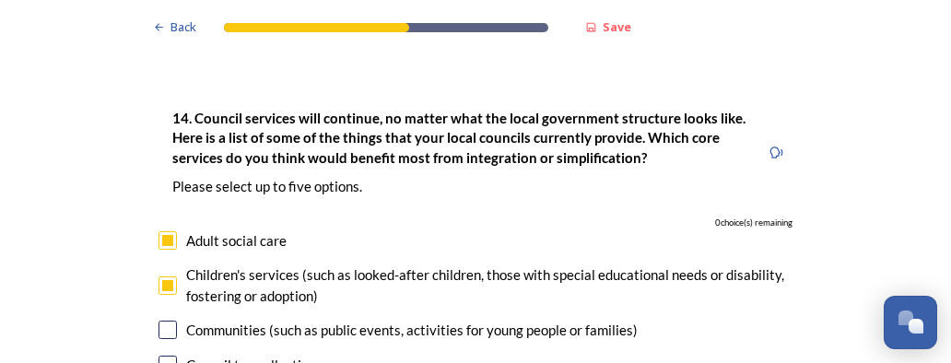
scroll to position [4080, 0]
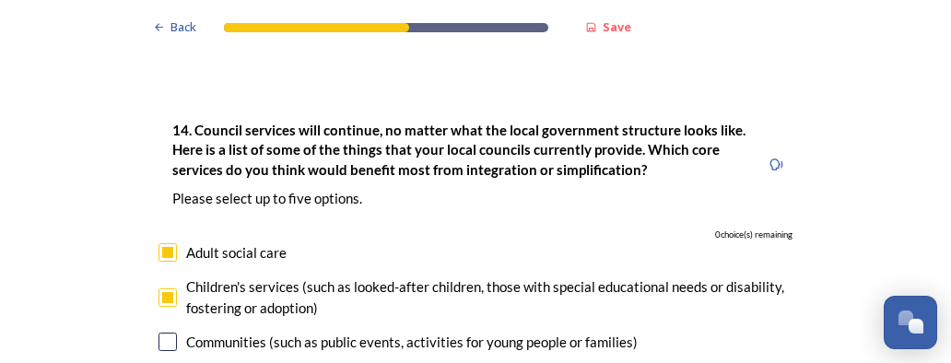
click at [162, 243] on input "checkbox" at bounding box center [167, 252] width 18 height 18
checkbox input "false"
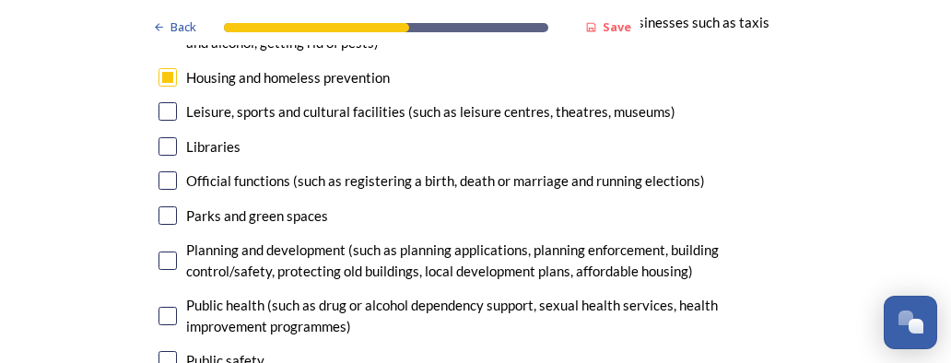
scroll to position [4596, 0]
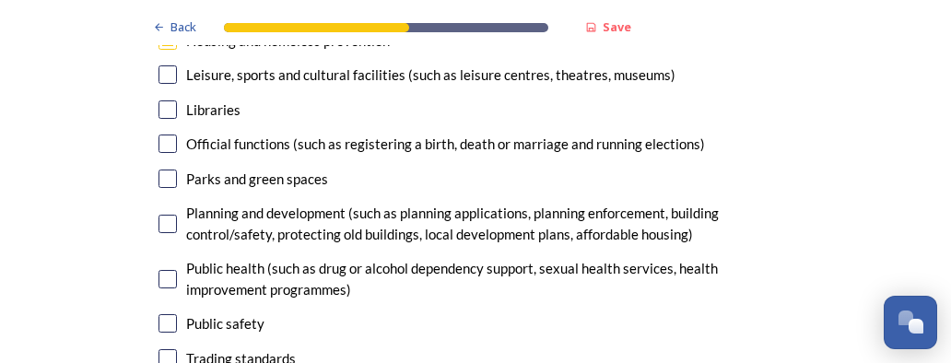
checkbox input "true"
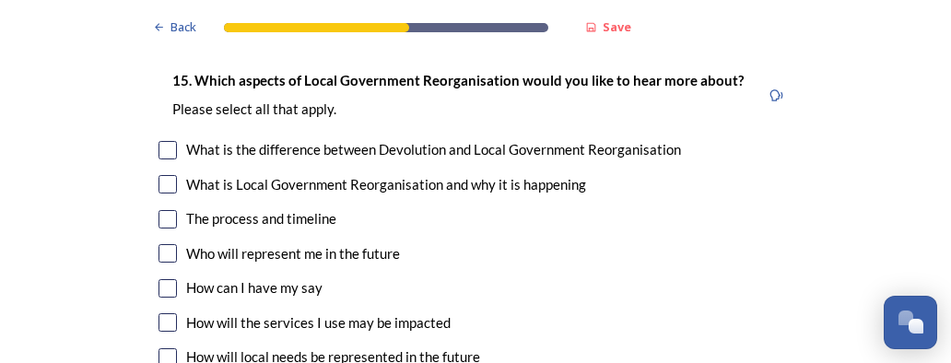
scroll to position [5088, 0]
checkbox input "true"
click at [159, 347] on input "checkbox" at bounding box center [167, 356] width 18 height 18
checkbox input "true"
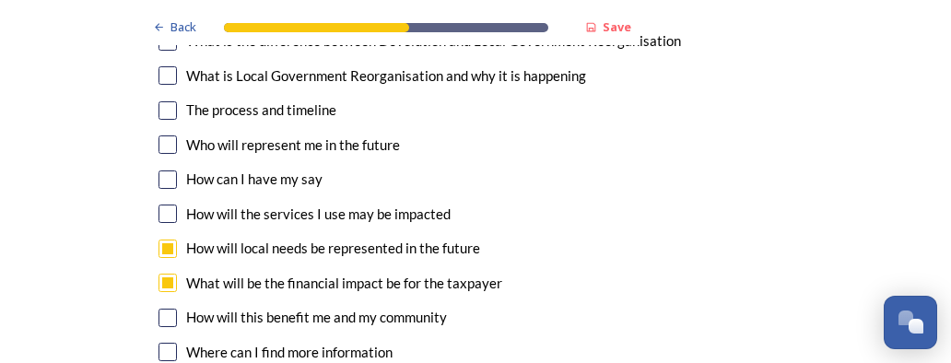
scroll to position [5199, 0]
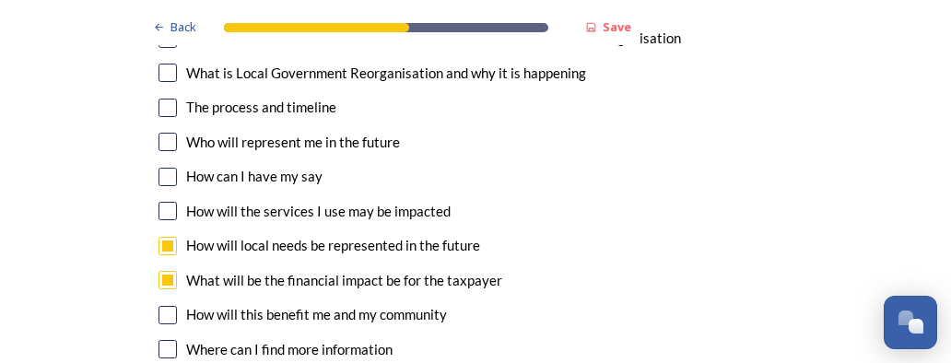
click at [163, 99] on input "checkbox" at bounding box center [167, 108] width 18 height 18
checkbox input "true"
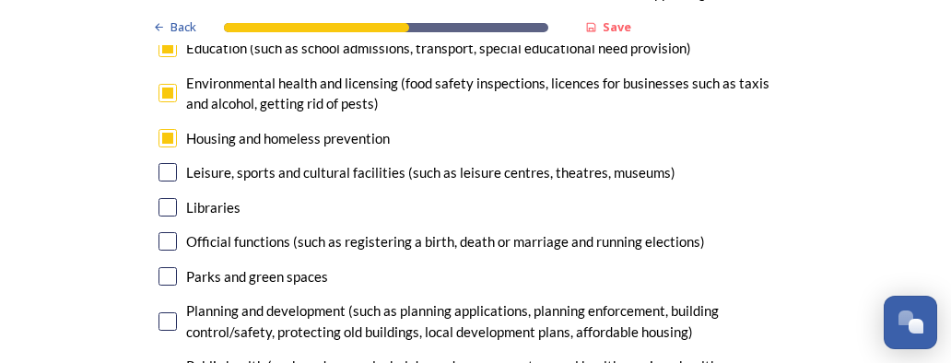
scroll to position [4462, 0]
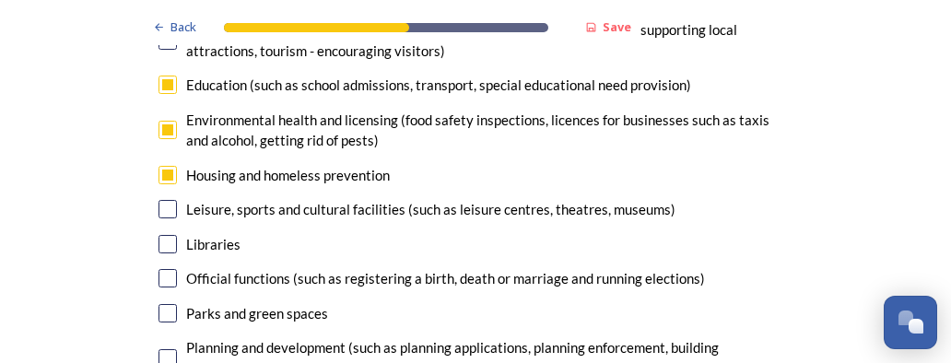
click at [158, 121] on input "checkbox" at bounding box center [167, 130] width 18 height 18
checkbox input "false"
click at [160, 235] on input "checkbox" at bounding box center [167, 244] width 18 height 18
checkbox input "true"
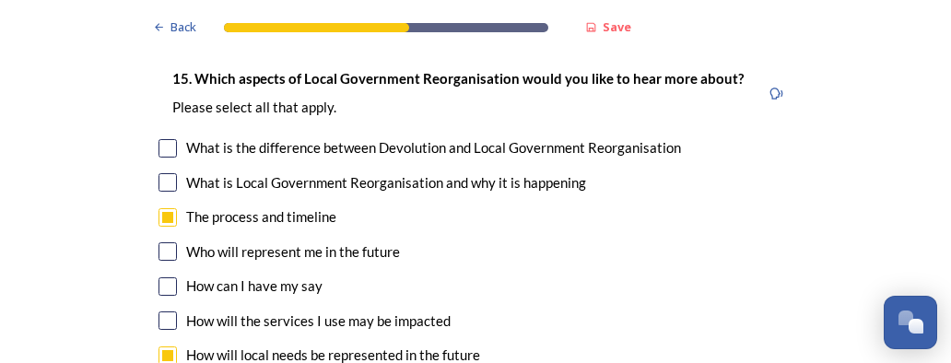
scroll to position [5125, 0]
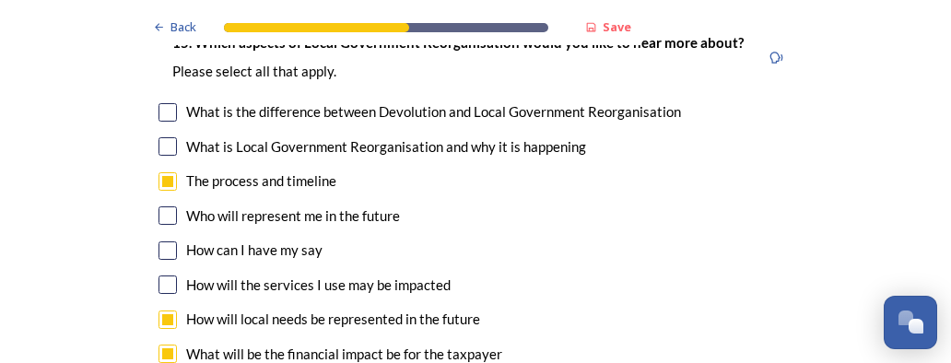
click at [160, 206] on input "checkbox" at bounding box center [167, 215] width 18 height 18
checkbox input "true"
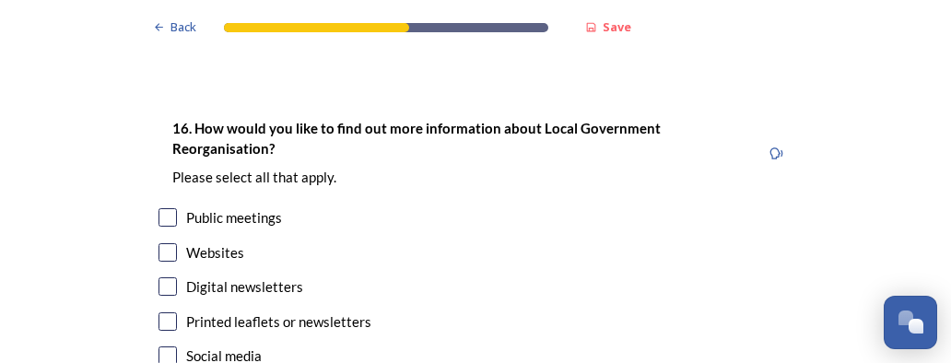
scroll to position [5530, 0]
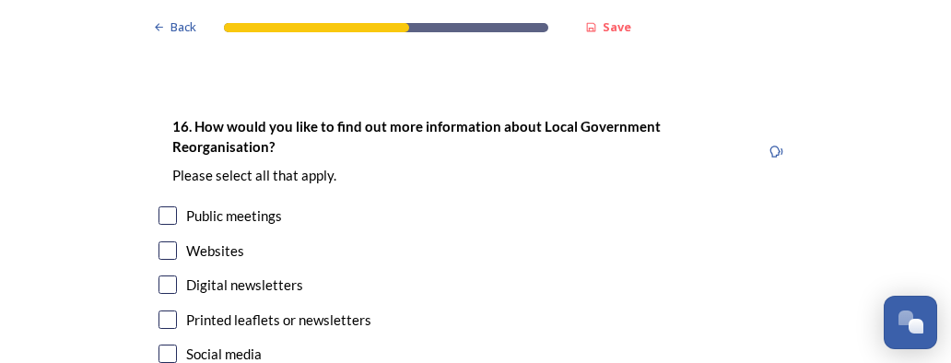
click at [160, 206] on input "checkbox" at bounding box center [167, 215] width 18 height 18
checkbox input "true"
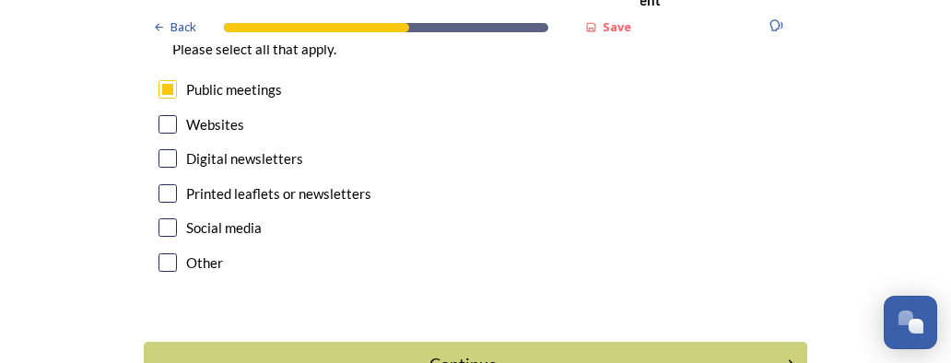
scroll to position [5732, 0]
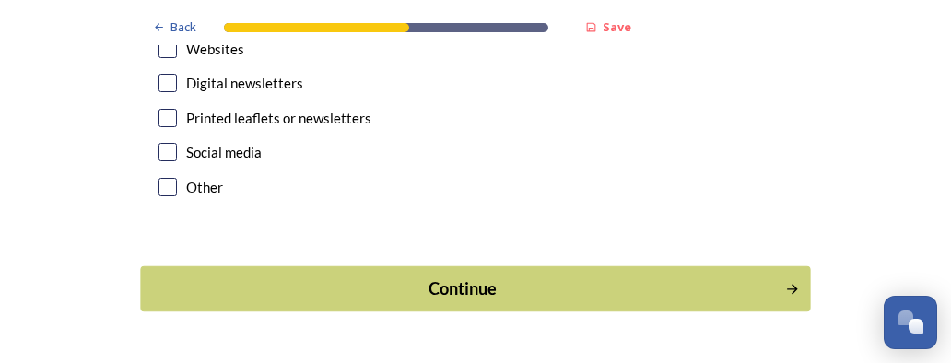
click at [463, 276] on div "Continue" at bounding box center [463, 288] width 624 height 25
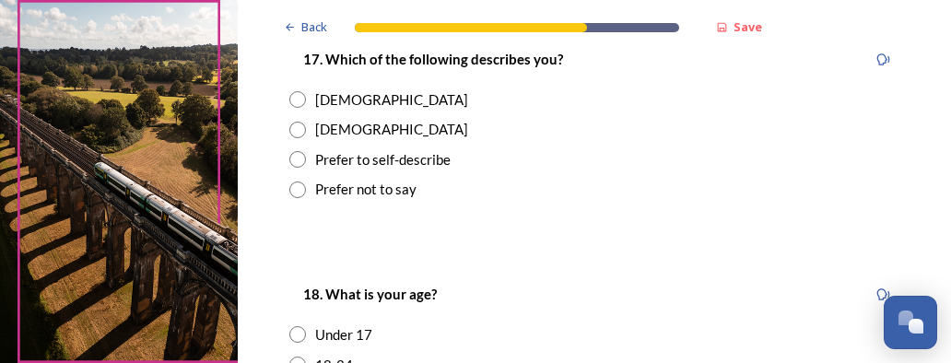
scroll to position [332, 0]
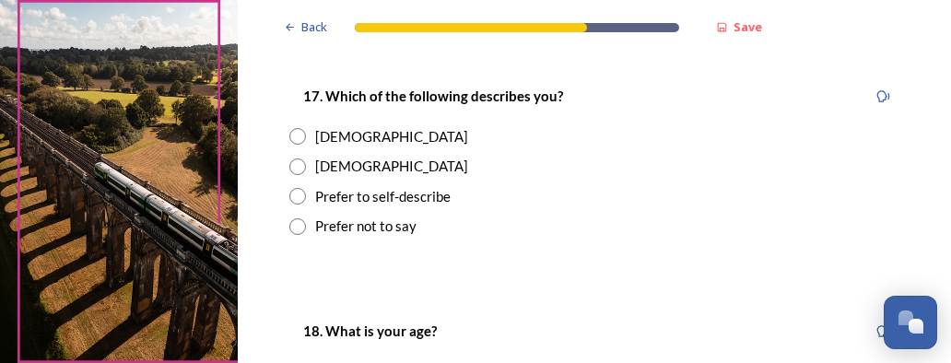
click at [297, 135] on input "radio" at bounding box center [297, 136] width 17 height 17
radio input "true"
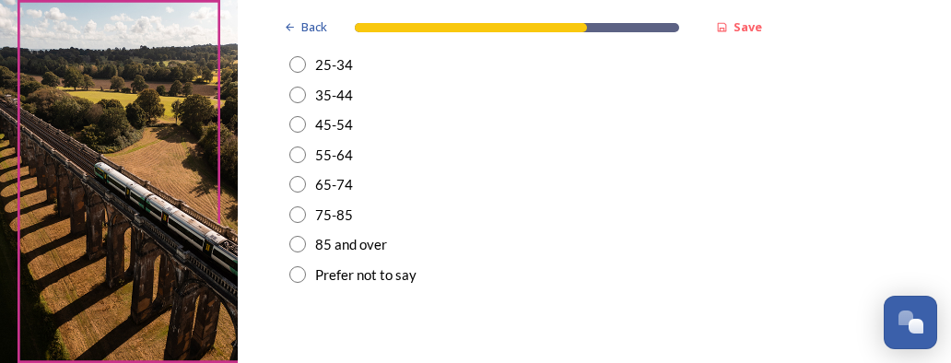
scroll to position [700, 0]
click at [298, 211] on input "radio" at bounding box center [297, 213] width 17 height 17
radio input "true"
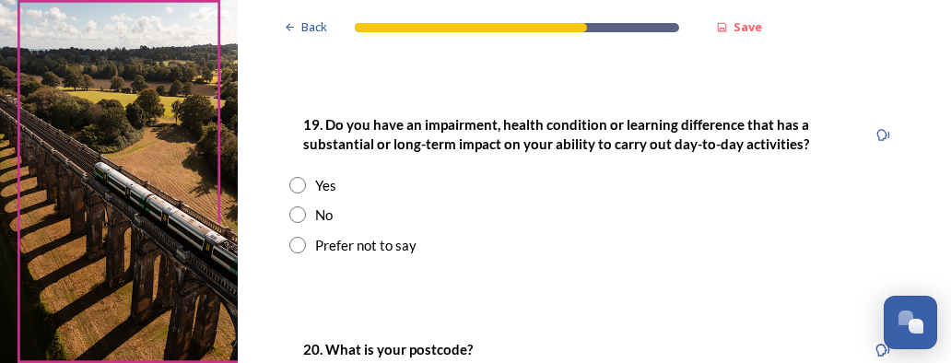
scroll to position [958, 0]
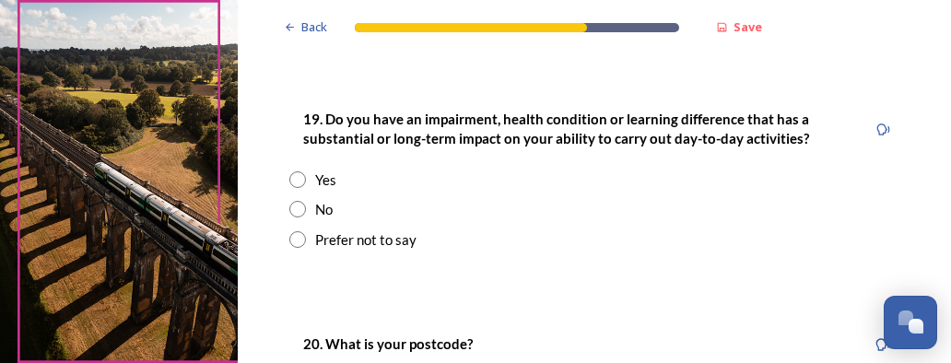
click at [298, 209] on input "radio" at bounding box center [297, 209] width 17 height 17
radio input "true"
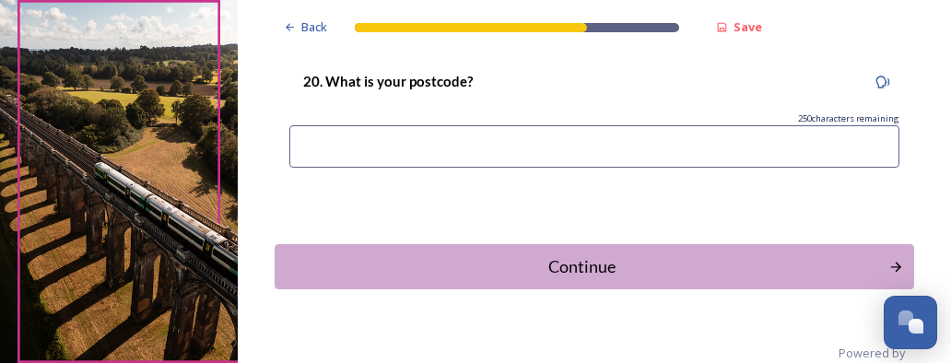
scroll to position [1253, 0]
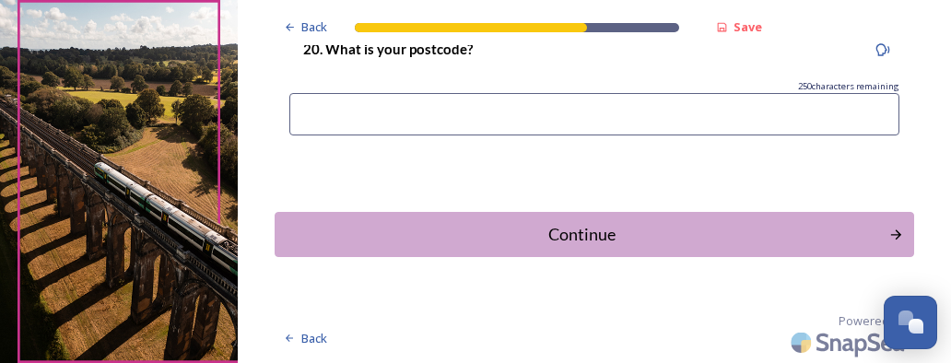
click at [319, 119] on input at bounding box center [594, 114] width 610 height 42
type input "BN133XL"
click at [588, 233] on div "Continue" at bounding box center [582, 234] width 600 height 25
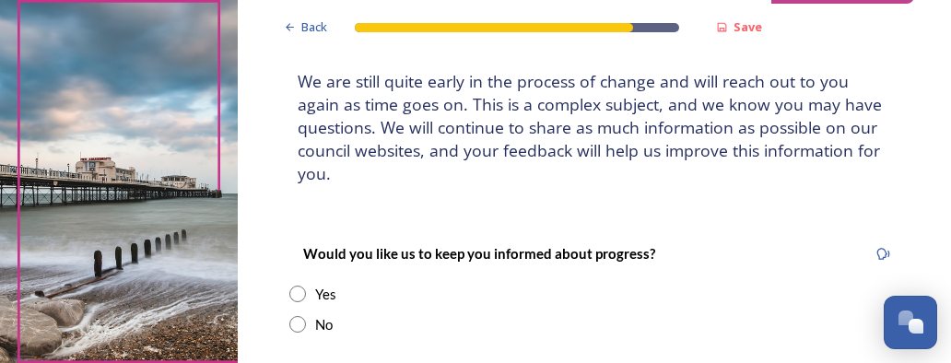
scroll to position [221, 0]
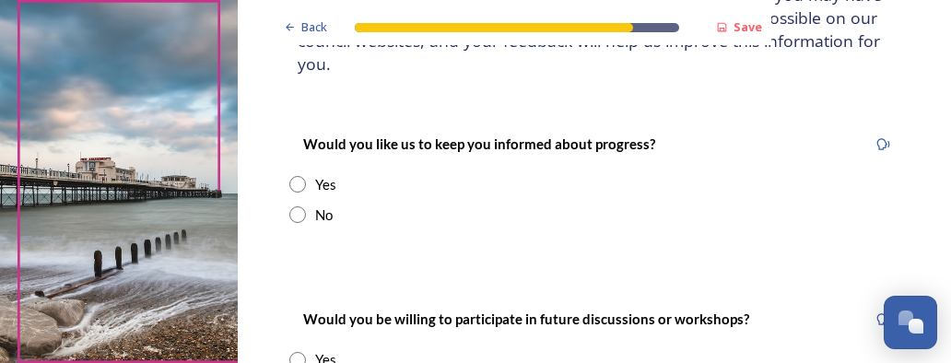
click at [299, 182] on input "radio" at bounding box center [297, 184] width 17 height 17
radio input "true"
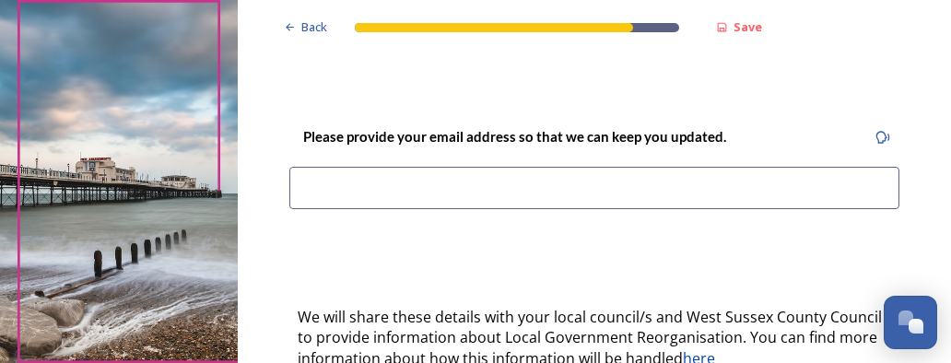
scroll to position [405, 0]
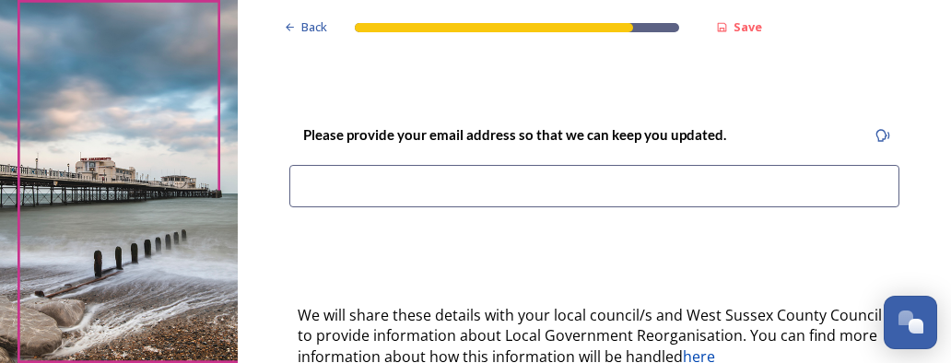
click at [319, 183] on input at bounding box center [594, 186] width 610 height 42
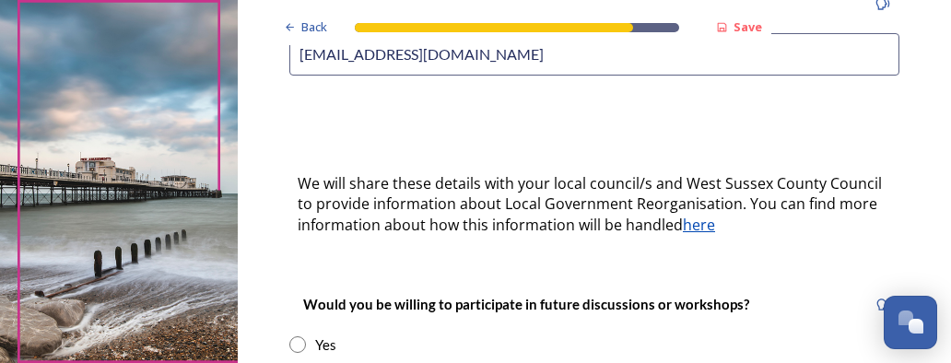
scroll to position [627, 0]
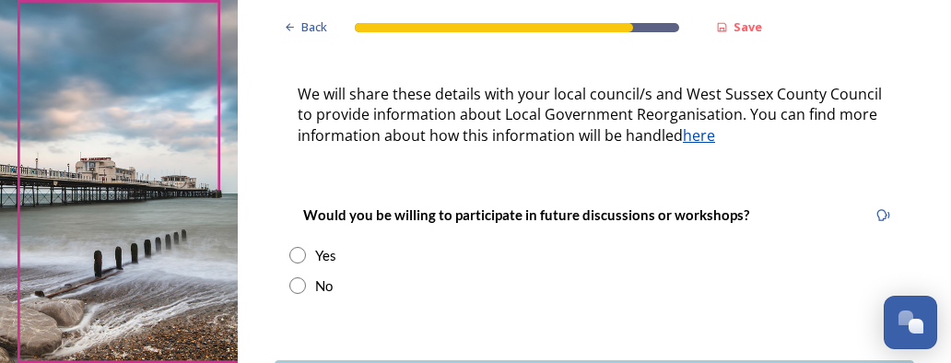
type input "[EMAIL_ADDRESS][DOMAIN_NAME]"
click at [297, 254] on input "radio" at bounding box center [297, 255] width 17 height 17
radio input "true"
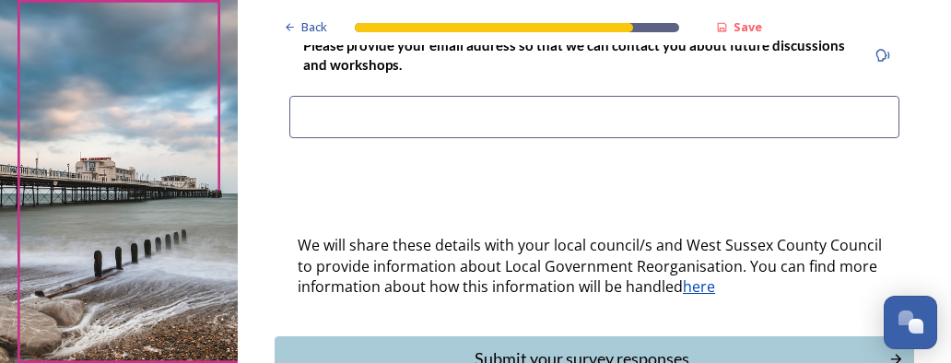
scroll to position [959, 0]
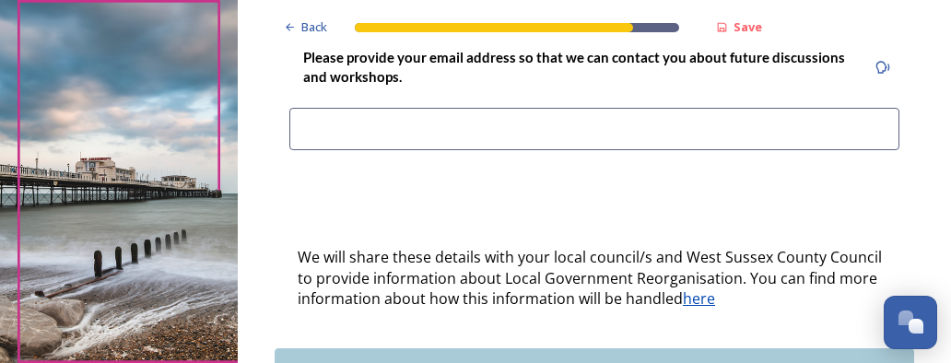
click at [319, 123] on input at bounding box center [594, 129] width 610 height 42
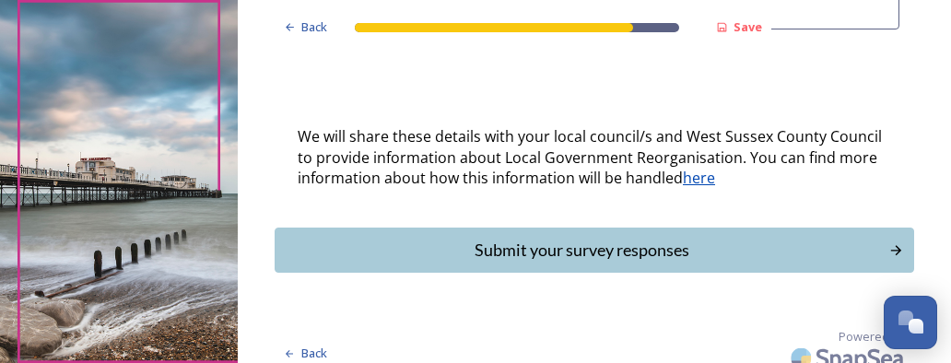
scroll to position [1095, 0]
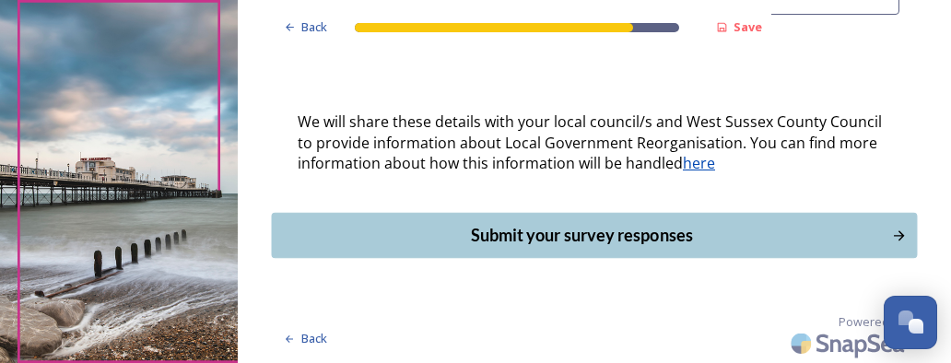
type input "[EMAIL_ADDRESS][DOMAIN_NAME]"
click at [721, 229] on div "Submit your survey responses" at bounding box center [582, 235] width 600 height 25
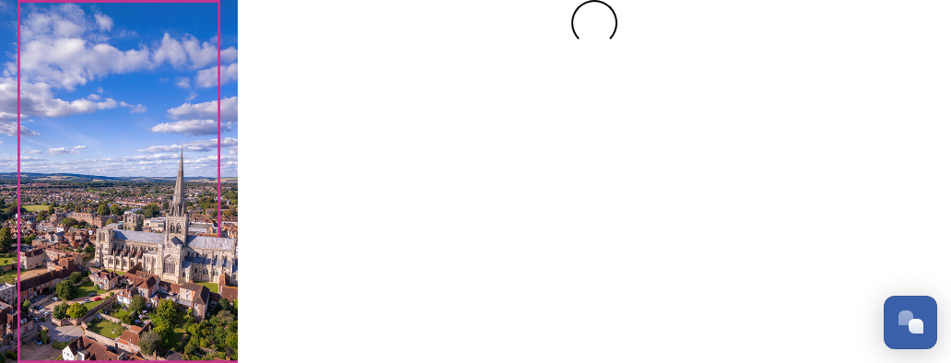
scroll to position [0, 0]
